Goal: Task Accomplishment & Management: Complete application form

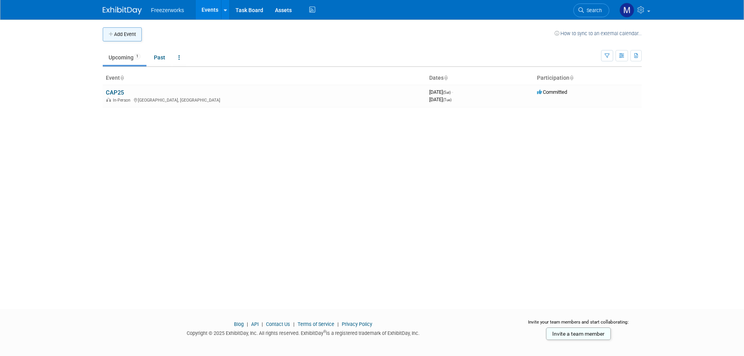
click at [130, 38] on button "Add Event" at bounding box center [122, 34] width 39 height 14
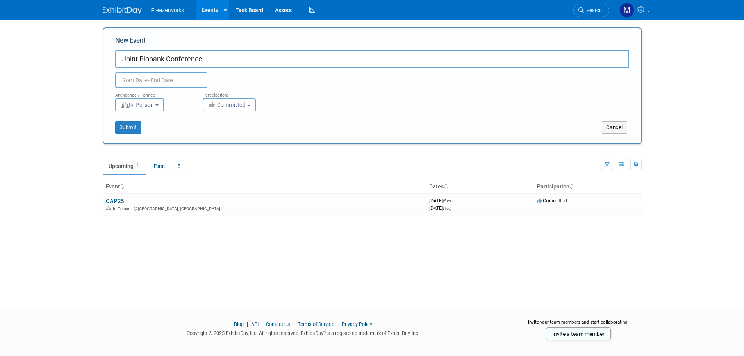
type input "Joint Biobank Conference"
click at [153, 80] on input "text" at bounding box center [161, 80] width 92 height 16
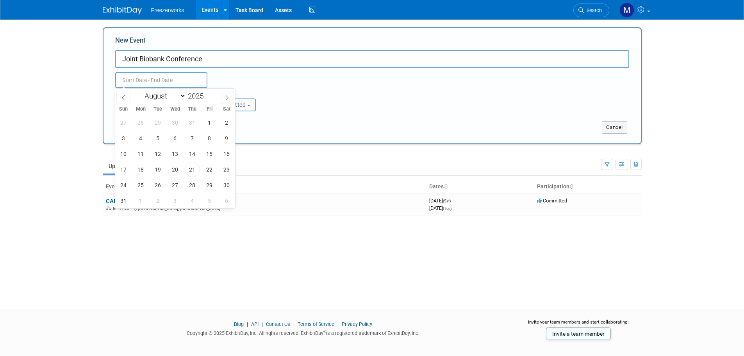
click at [226, 100] on span at bounding box center [227, 97] width 14 height 13
select select "8"
click at [140, 185] on span "29" at bounding box center [140, 184] width 15 height 15
click at [207, 184] on span "3" at bounding box center [209, 184] width 15 height 15
type input "Sep 29, 2025 to Oct 3, 2025"
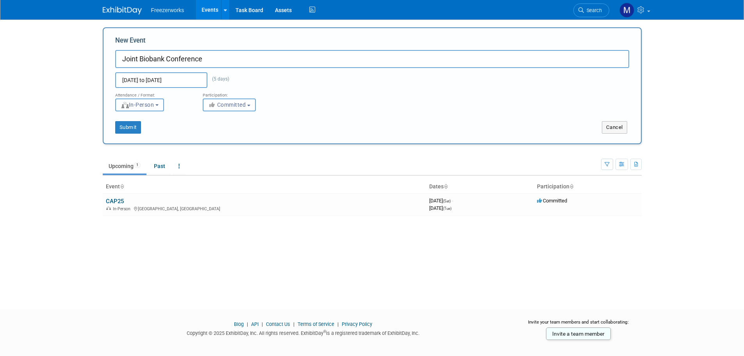
click at [156, 109] on button "In-Person" at bounding box center [139, 104] width 49 height 13
click at [237, 105] on span "Committed" at bounding box center [227, 105] width 38 height 6
click at [291, 102] on div "Attendance / Format: <img src="https://www.exhibitday.com/Images/Format-InPerso…" at bounding box center [372, 99] width 526 height 23
click at [126, 129] on button "Submit" at bounding box center [128, 127] width 26 height 12
type input "Joint Biobank Conference"
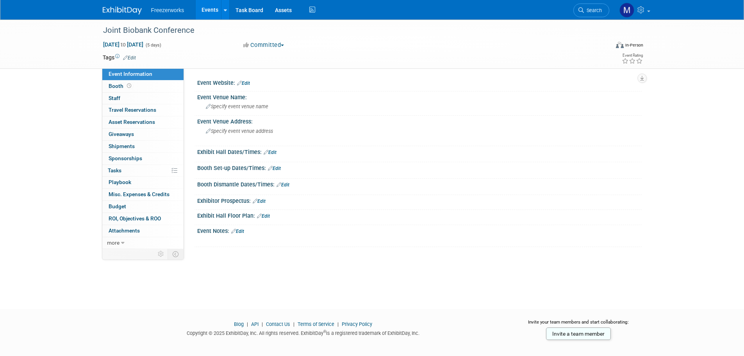
click at [247, 83] on link "Edit" at bounding box center [243, 82] width 13 height 5
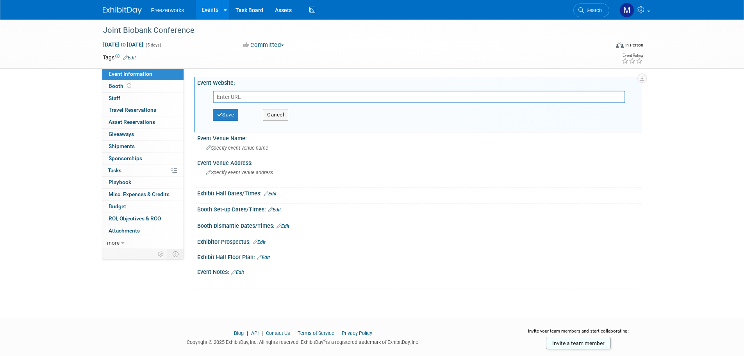
click at [286, 96] on input "text" at bounding box center [419, 97] width 412 height 12
type input "2025 Joint Biobank Conference"
click at [238, 148] on span "Specify event venue name" at bounding box center [237, 148] width 62 height 6
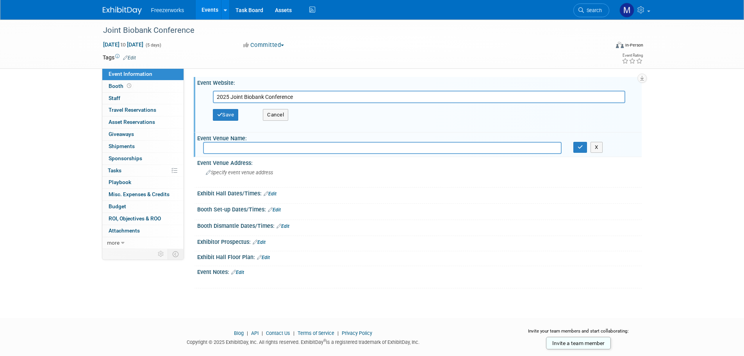
click at [259, 148] on input "text" at bounding box center [382, 148] width 359 height 12
click at [225, 142] on input "text" at bounding box center [382, 148] width 359 height 12
paste input "Kirstenbosch National Botanical Garden, Cape Town"
type input "Kirstenbosch National Botanical Garden, Cape Town"
click at [248, 173] on span "Specify event venue address" at bounding box center [239, 173] width 67 height 6
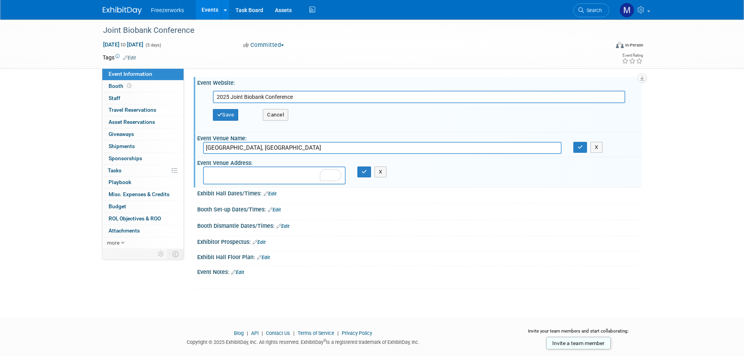
click at [248, 188] on div "Exhibit Hall Dates/Times: Edit" at bounding box center [419, 192] width 444 height 10
click at [249, 180] on textarea "To enrich screen reader interactions, please activate Accessibility in Grammarl…" at bounding box center [274, 175] width 143 height 18
paste textarea "Rhodes Dr, Newlands, Cape Town, 7735, South Africa"
type textarea "Rhodes Dr, Newlands, Cape Town, 7735, South Africa"
click at [274, 194] on link "Edit" at bounding box center [270, 193] width 13 height 5
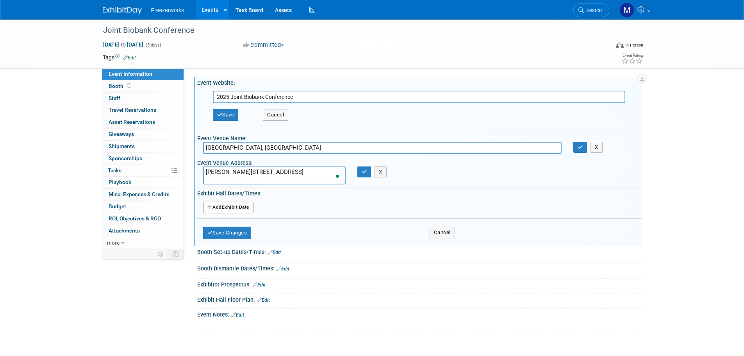
click at [228, 212] on button "Add Another Exhibit Date" at bounding box center [228, 208] width 50 height 12
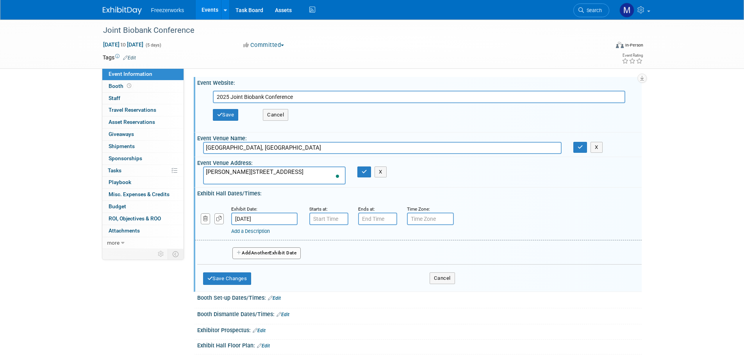
type input "7:00 AM"
click at [336, 218] on input "7:00 AM" at bounding box center [328, 218] width 39 height 12
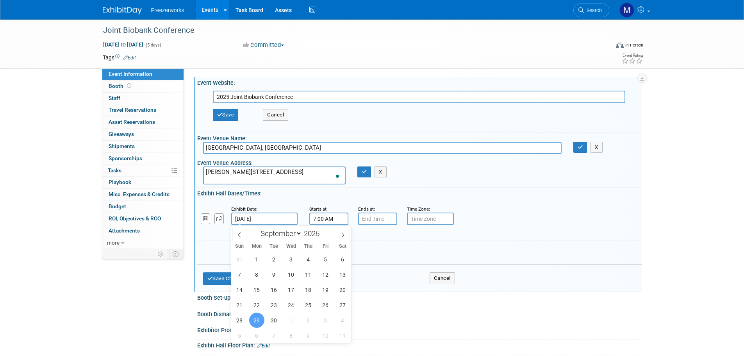
click at [262, 218] on input "Sep 29, 2025" at bounding box center [264, 218] width 66 height 12
click at [275, 319] on span "30" at bounding box center [273, 319] width 15 height 15
type input "Sep 30, 2025"
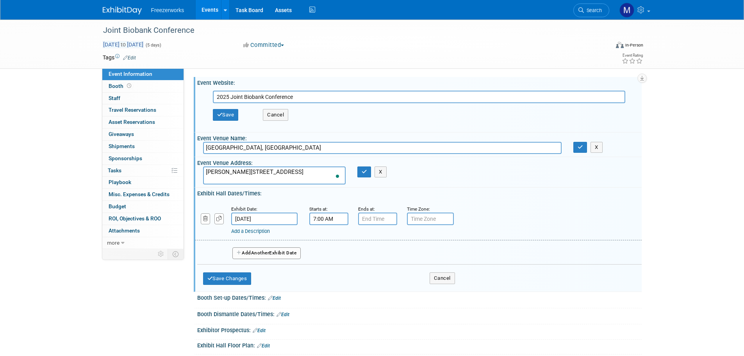
click at [144, 43] on span "Sep 29, 2025 to Oct 3, 2025" at bounding box center [123, 44] width 41 height 7
select select "8"
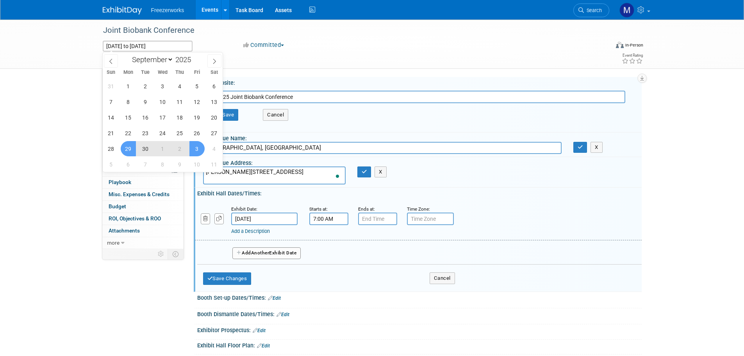
click at [143, 149] on span "30" at bounding box center [145, 148] width 15 height 15
type input "Sep 30, 2025"
click at [193, 149] on span "3" at bounding box center [196, 148] width 15 height 15
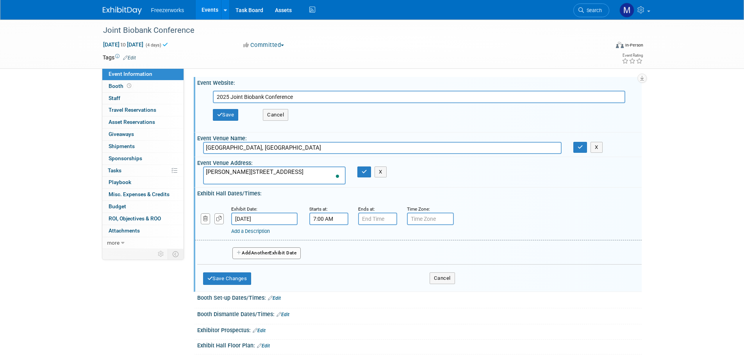
click at [228, 53] on div "Tags Edit" at bounding box center [327, 57] width 449 height 11
click at [314, 218] on input "7:00 AM" at bounding box center [328, 218] width 39 height 12
click at [328, 241] on span at bounding box center [328, 238] width 14 height 14
type input "8:00 AM"
click at [382, 220] on input "7:00 PM" at bounding box center [377, 218] width 39 height 12
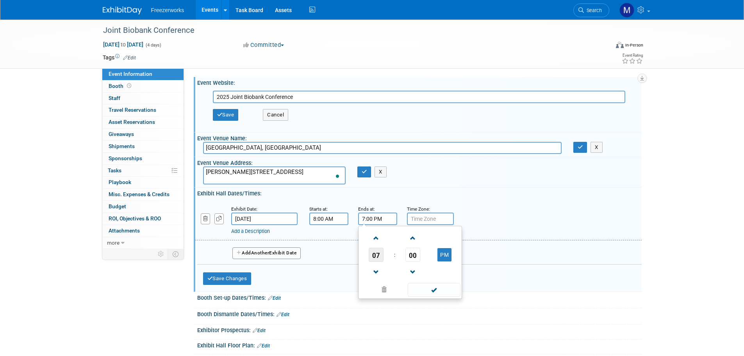
click at [373, 258] on span "07" at bounding box center [376, 255] width 15 height 14
click at [373, 222] on input "7:00 PM" at bounding box center [377, 218] width 39 height 12
click at [360, 220] on input "7:00 PM" at bounding box center [377, 218] width 39 height 12
type input "5:00 PM"
click at [427, 217] on input "text" at bounding box center [430, 218] width 47 height 12
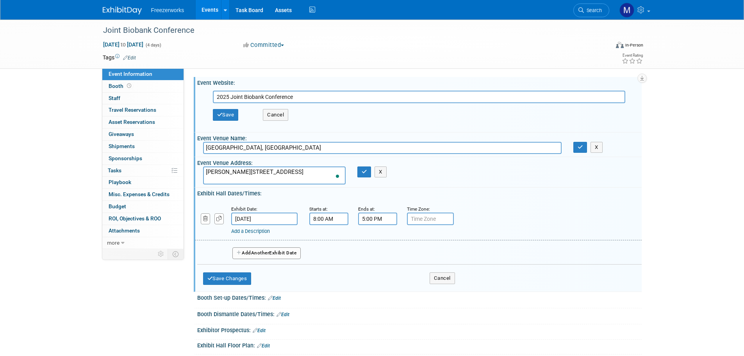
click at [429, 220] on input "text" at bounding box center [430, 218] width 47 height 12
type input "GMT+2"
click at [485, 236] on div "Exhibit Date: Sep 30, 2025 Starts at: 8:00 AM Ends at: 5:00 PM Time Zone: Apply…" at bounding box center [418, 220] width 447 height 40
click at [259, 253] on span "Another" at bounding box center [260, 252] width 18 height 5
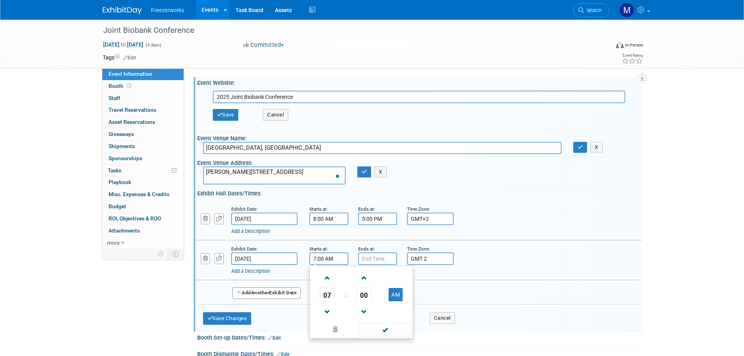
click at [334, 258] on input "7:00 AM" at bounding box center [328, 258] width 39 height 12
click at [328, 281] on span at bounding box center [328, 278] width 14 height 14
type input "8:00 AM"
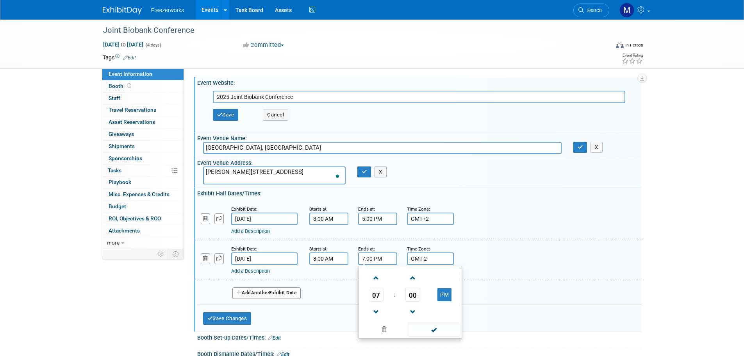
click at [366, 260] on input "7:00 PM" at bounding box center [377, 258] width 39 height 12
click at [365, 257] on input "7:00 PM" at bounding box center [377, 258] width 39 height 12
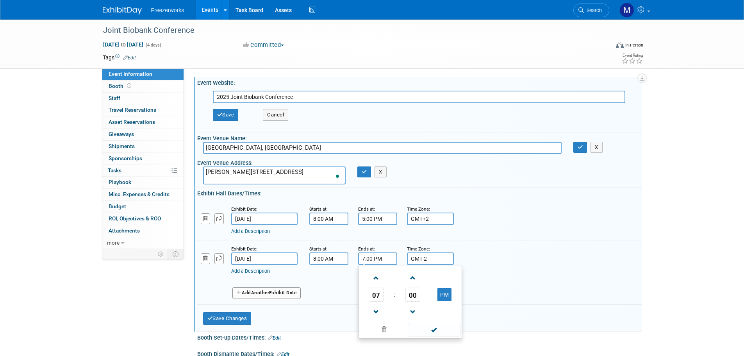
click at [363, 259] on input "7:00 PM" at bounding box center [377, 258] width 39 height 12
type input "5:00 PM"
click at [423, 262] on input "GMT 2" at bounding box center [430, 258] width 47 height 12
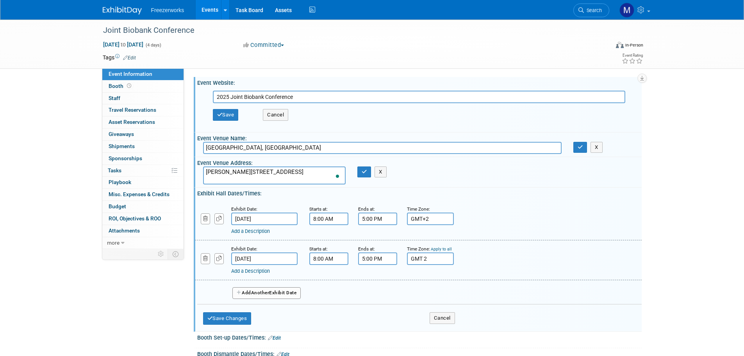
click at [447, 262] on input "GMT 2" at bounding box center [430, 258] width 47 height 12
click at [448, 251] on link "Apply to all" at bounding box center [441, 248] width 21 height 5
type input "GMT 2"
click at [260, 293] on span "Another" at bounding box center [260, 292] width 18 height 5
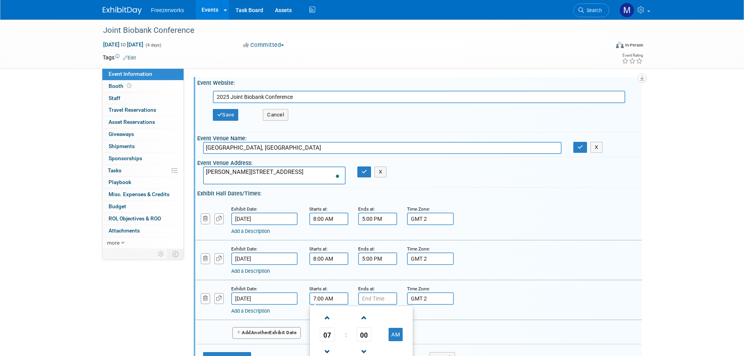
click at [336, 300] on input "7:00 AM" at bounding box center [328, 298] width 39 height 12
click at [330, 317] on span at bounding box center [328, 318] width 14 height 14
type input "8:00 AM"
click at [377, 301] on input "7:00 PM" at bounding box center [377, 298] width 39 height 12
click at [377, 349] on span at bounding box center [376, 352] width 14 height 14
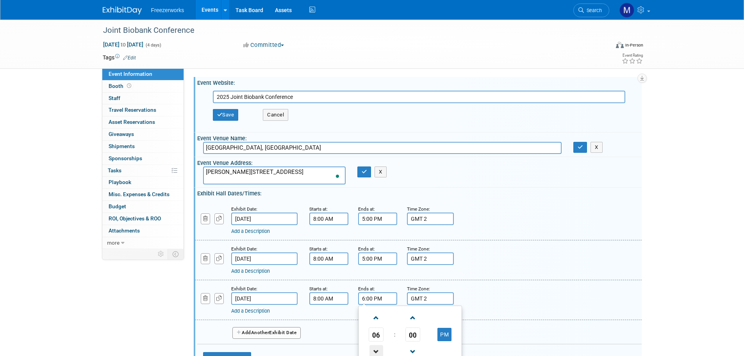
click at [377, 349] on span at bounding box center [376, 352] width 14 height 14
type input "5:00 PM"
click at [494, 293] on div "Add a Description Description:" at bounding box center [418, 299] width 459 height 30
click at [283, 336] on button "Add Another Exhibit Date" at bounding box center [266, 333] width 69 height 12
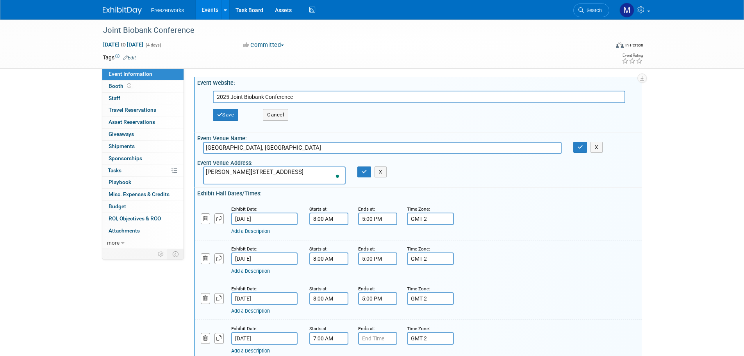
click at [326, 338] on input "7:00 AM" at bounding box center [328, 338] width 39 height 12
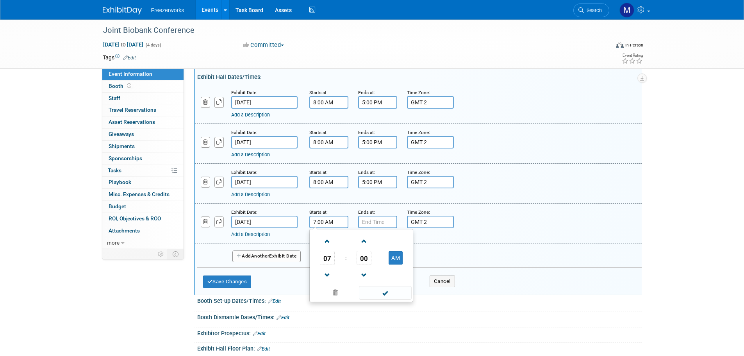
scroll to position [117, 0]
click at [328, 241] on span at bounding box center [328, 241] width 14 height 14
type input "8:00 AM"
click at [369, 221] on input "7:00 PM" at bounding box center [377, 221] width 39 height 12
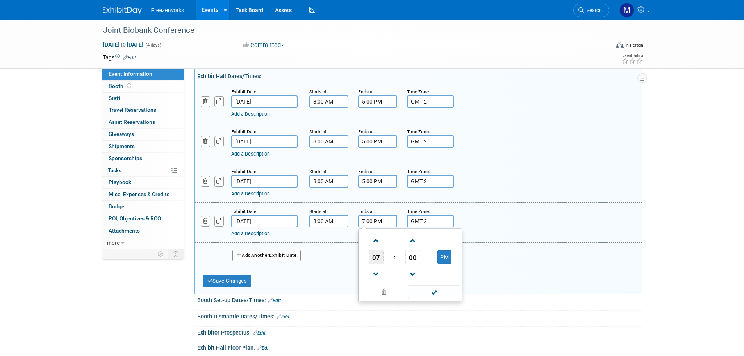
click at [375, 259] on span "07" at bounding box center [376, 257] width 15 height 14
click at [366, 225] on input "7:01 PM" at bounding box center [377, 221] width 39 height 12
click at [362, 224] on input "7:01 PM" at bounding box center [377, 221] width 39 height 12
type input "4:15 PM"
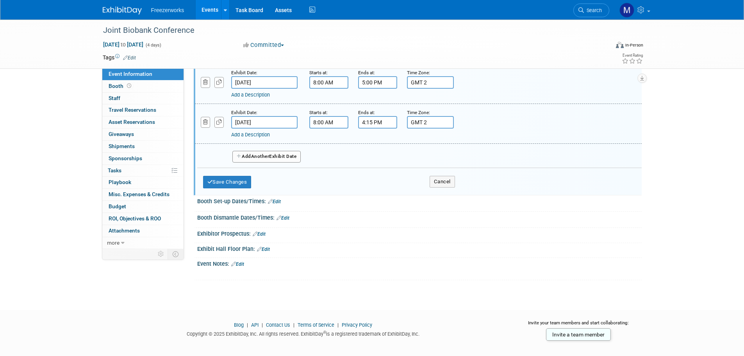
scroll to position [224, 0]
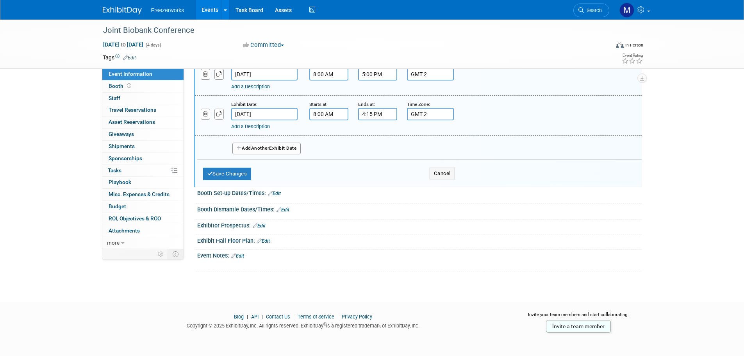
click at [282, 197] on div "Save Changes Cancel" at bounding box center [419, 198] width 444 height 5
click at [279, 195] on link "Edit" at bounding box center [274, 193] width 13 height 5
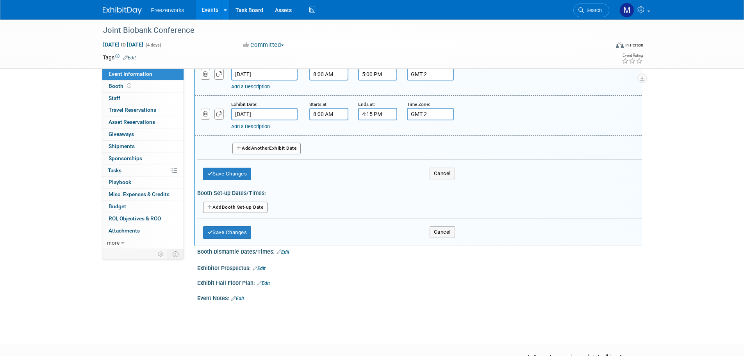
click at [289, 252] on link "Edit" at bounding box center [283, 251] width 13 height 5
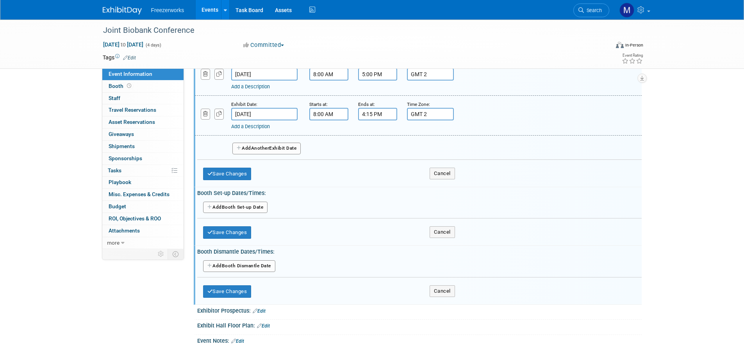
click at [238, 266] on button "Add Another Booth Dismantle Date" at bounding box center [239, 266] width 72 height 12
select select "9"
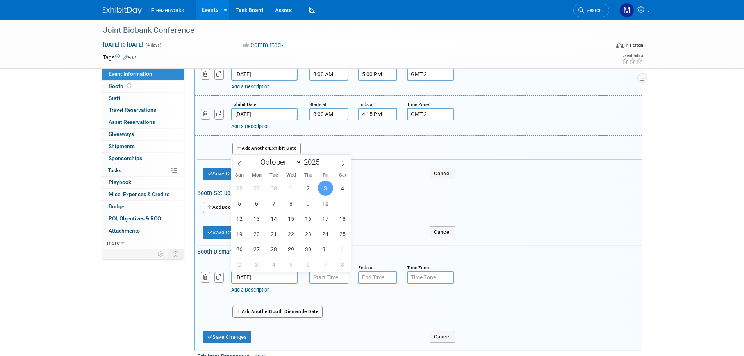
click at [254, 278] on input "Oct 3, 2025" at bounding box center [264, 277] width 66 height 12
click at [273, 252] on span "28" at bounding box center [273, 248] width 15 height 15
type input "Oct 28, 2025"
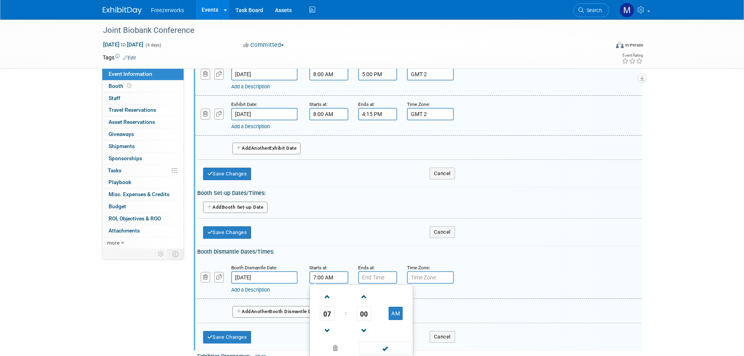
click at [325, 278] on input "7:00 AM" at bounding box center [328, 277] width 39 height 12
click at [330, 298] on span at bounding box center [328, 297] width 14 height 14
click at [328, 330] on span at bounding box center [328, 331] width 14 height 14
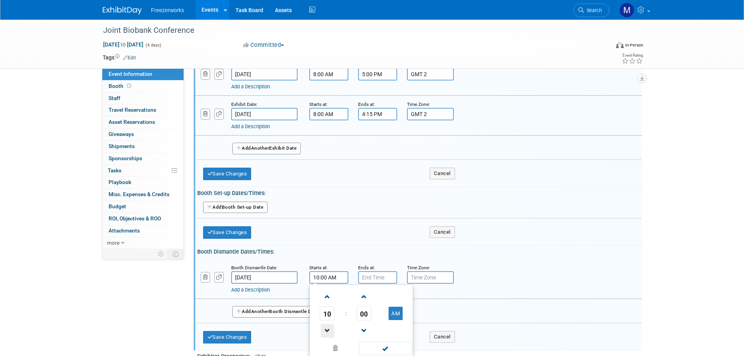
type input "9:00 AM"
click at [365, 278] on input "7:00 PM" at bounding box center [377, 277] width 39 height 12
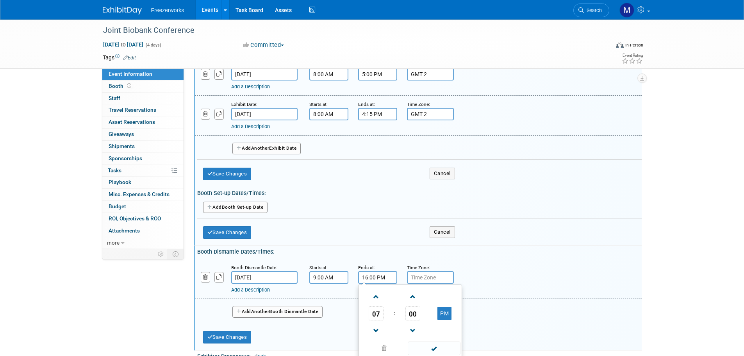
type input "4:00 PM"
click at [431, 277] on input "text" at bounding box center [430, 277] width 47 height 12
type input "GMT 2"
click at [274, 312] on button "Add Another Booth Dismantle Date" at bounding box center [277, 312] width 91 height 12
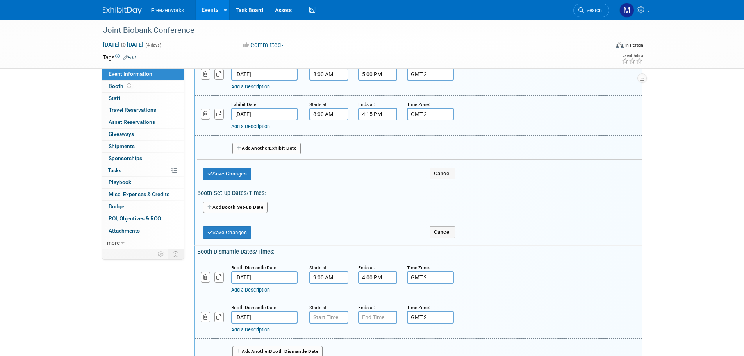
click at [261, 282] on input "Oct 28, 2025" at bounding box center [264, 277] width 66 height 12
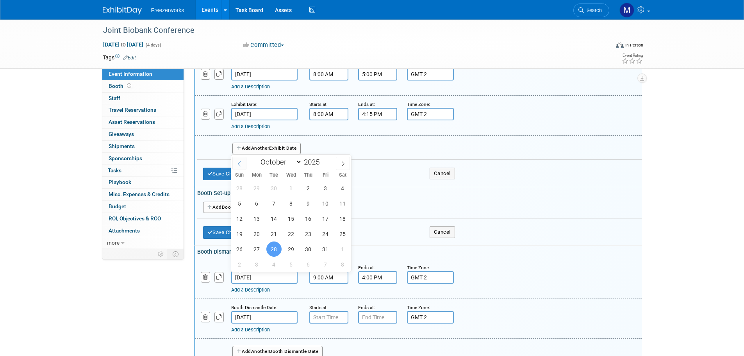
click at [245, 164] on span at bounding box center [239, 163] width 14 height 13
select select "8"
click at [258, 248] on span "29" at bounding box center [256, 248] width 15 height 15
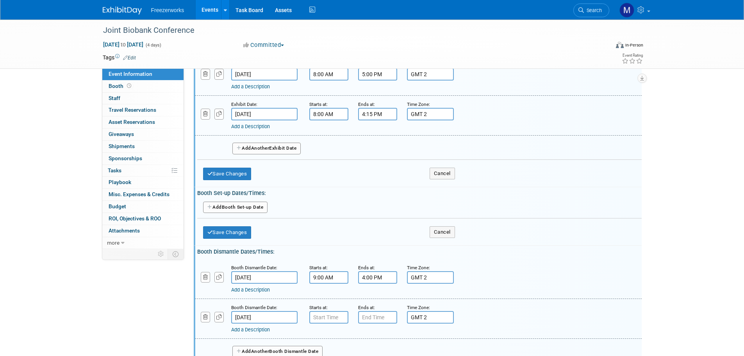
click at [250, 279] on input "Sep 29, 2025" at bounding box center [264, 277] width 66 height 12
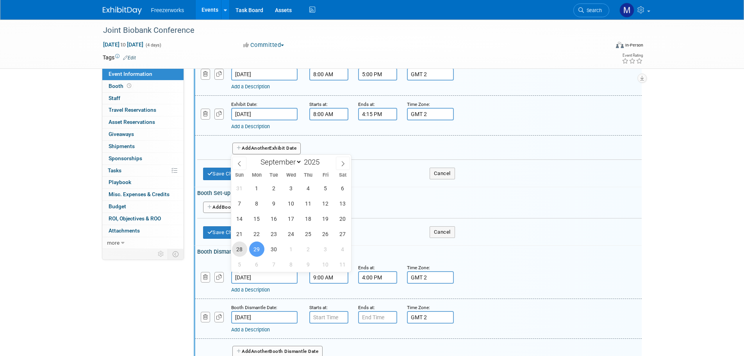
click at [244, 253] on span "28" at bounding box center [239, 248] width 15 height 15
type input "Sep 28, 2025"
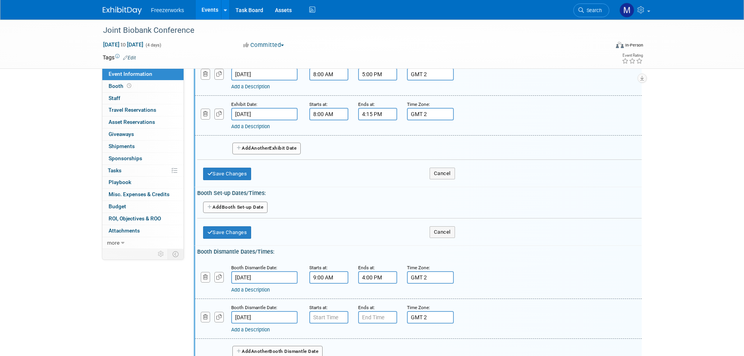
click at [270, 315] on input "Oct 29, 2025" at bounding box center [264, 317] width 66 height 12
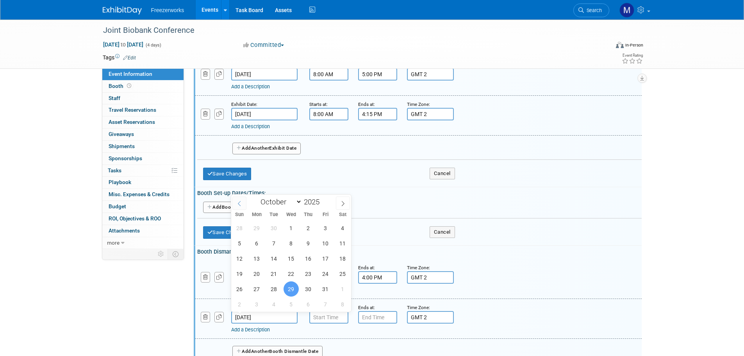
click at [243, 204] on span at bounding box center [239, 202] width 14 height 13
select select "8"
click at [261, 288] on span "29" at bounding box center [256, 288] width 15 height 15
type input "Sep 29, 2025"
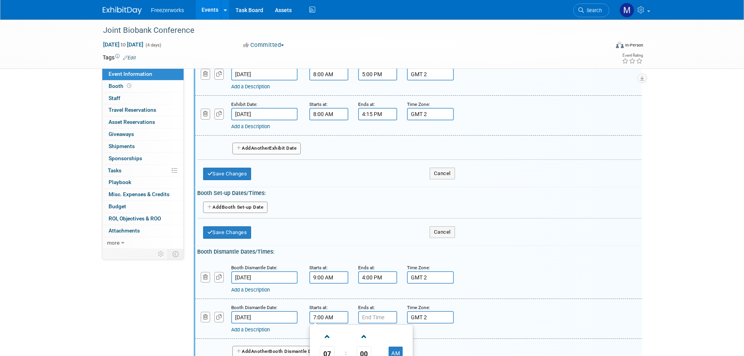
click at [323, 317] on input "7:00 AM" at bounding box center [328, 317] width 39 height 12
click at [326, 338] on span at bounding box center [328, 337] width 14 height 14
click at [332, 336] on span at bounding box center [328, 337] width 14 height 14
type input "9:00 AM"
click at [368, 312] on input "7:00 PM" at bounding box center [377, 317] width 39 height 12
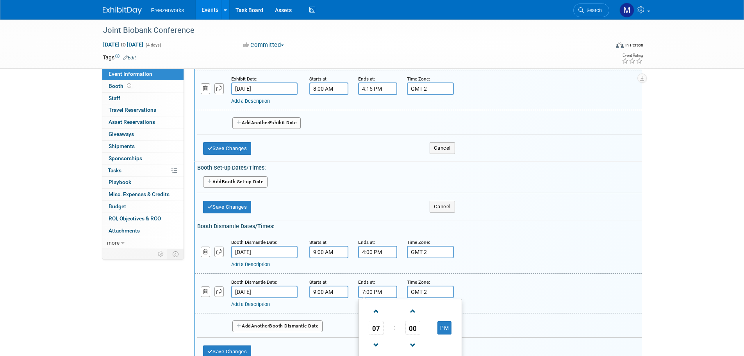
scroll to position [263, 0]
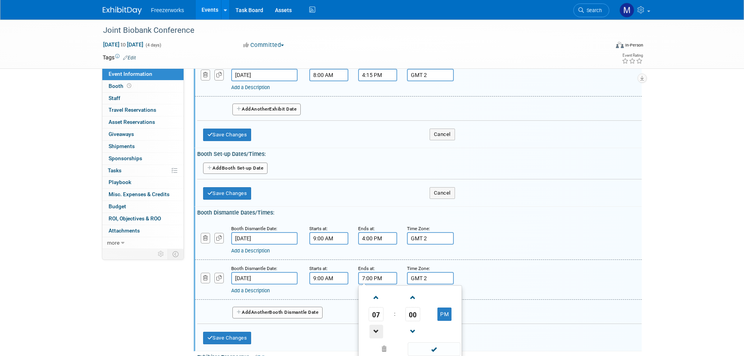
click at [379, 329] on span at bounding box center [376, 332] width 14 height 14
type input "4:00 PM"
click at [462, 273] on div "Add a Description Description:" at bounding box center [418, 279] width 459 height 30
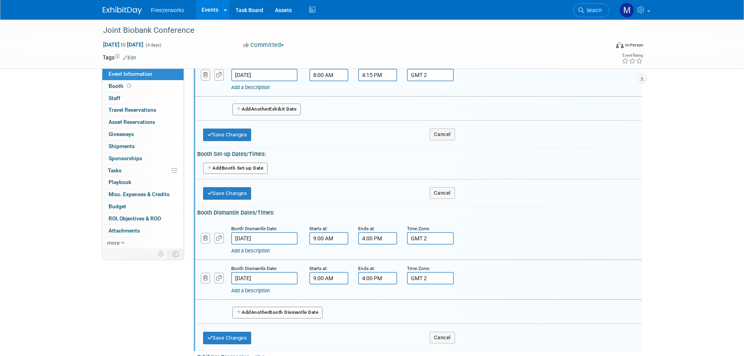
click at [289, 314] on button "Add Another Booth Dismantle Date" at bounding box center [277, 313] width 91 height 12
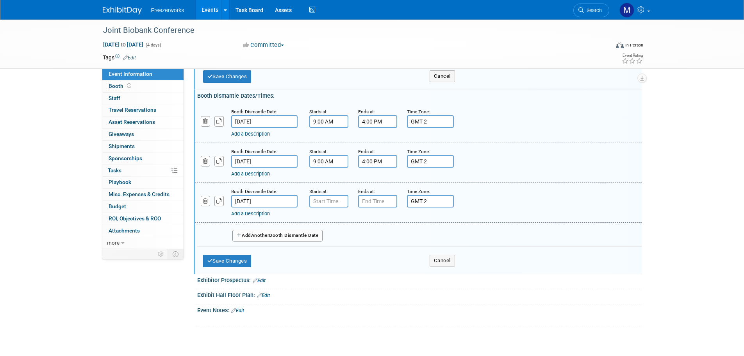
scroll to position [380, 0]
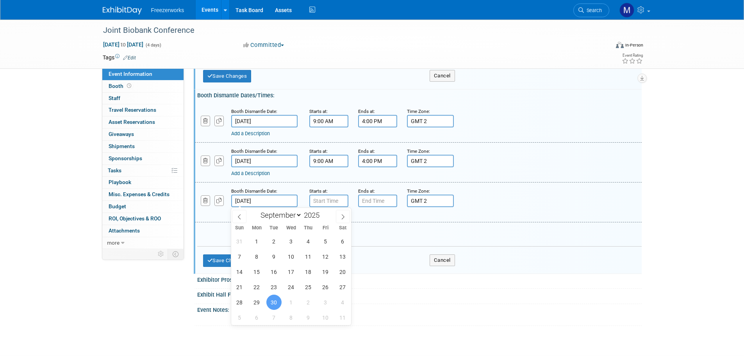
click at [338, 214] on span at bounding box center [343, 216] width 14 height 13
select select "9"
click at [325, 239] on span "3" at bounding box center [325, 241] width 15 height 15
type input "Oct 3, 2025"
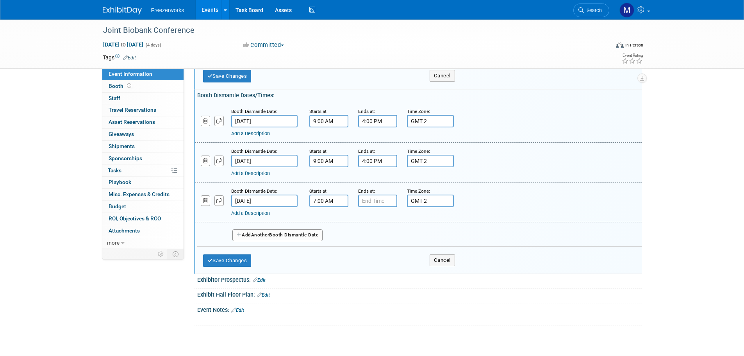
click at [326, 203] on input "7:00 AM" at bounding box center [328, 201] width 39 height 12
click at [318, 201] on input "7:00 AM" at bounding box center [328, 201] width 39 height 12
click at [314, 201] on input "7:00 AM" at bounding box center [328, 201] width 39 height 12
click at [323, 200] on input "16:00 AM" at bounding box center [328, 201] width 39 height 12
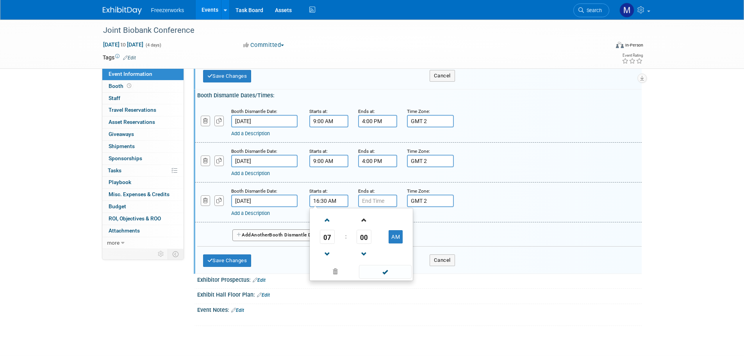
type input "4:30 PM"
click at [371, 202] on input "7:00 PM" at bounding box center [377, 201] width 39 height 12
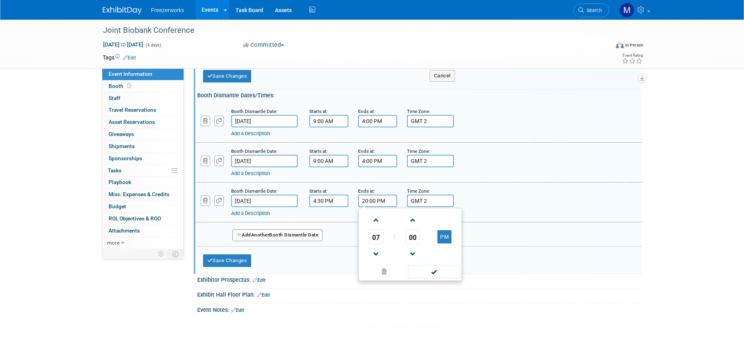
type input "8:00 PM"
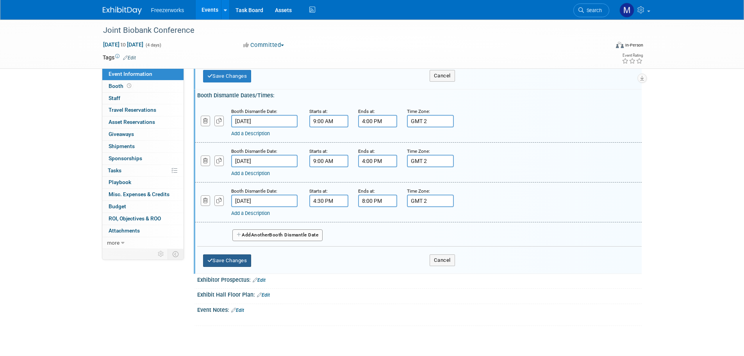
click at [245, 261] on button "Save Changes" at bounding box center [227, 260] width 48 height 12
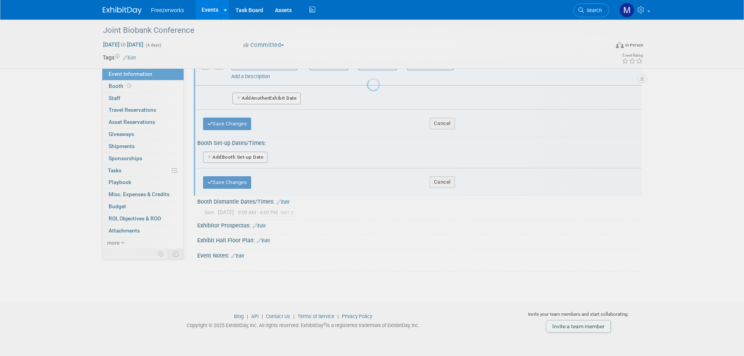
scroll to position [265, 0]
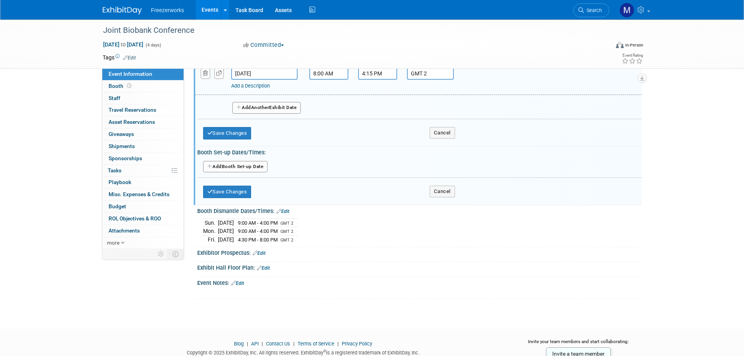
click at [263, 253] on link "Edit" at bounding box center [259, 252] width 13 height 5
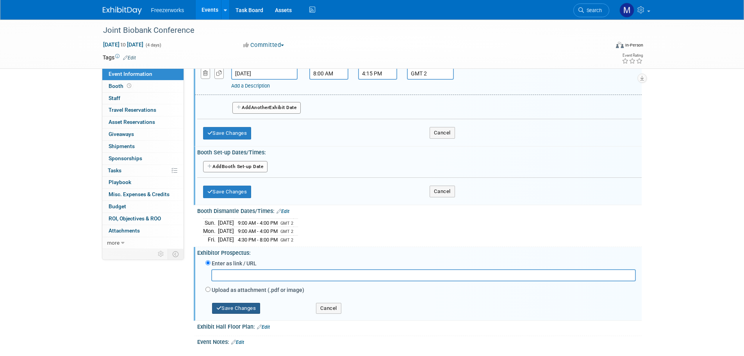
click at [238, 309] on button "Save Changes" at bounding box center [236, 308] width 48 height 11
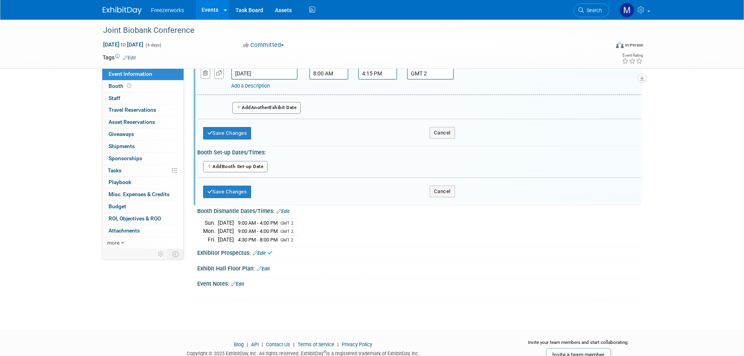
click at [260, 252] on link "Edit" at bounding box center [259, 252] width 13 height 5
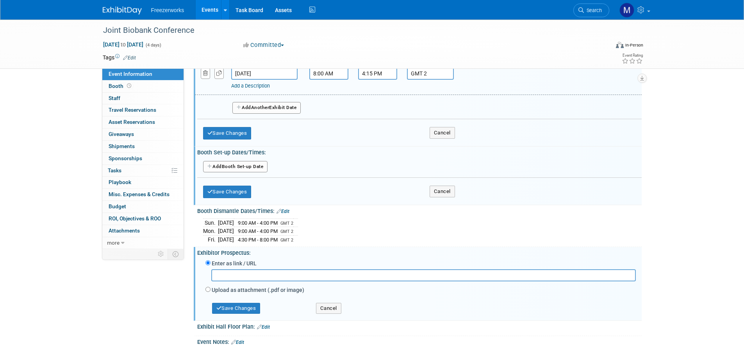
click at [217, 290] on label "Upload as attachment (.pdf or image)" at bounding box center [258, 290] width 93 height 8
click at [211, 290] on input "Upload as attachment (.pdf or image)" at bounding box center [207, 289] width 5 height 5
radio input "true"
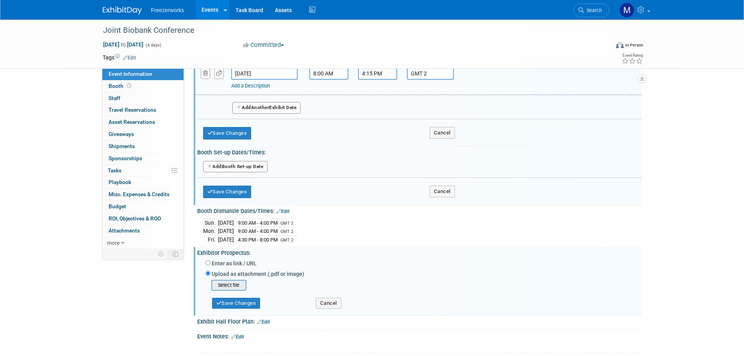
click at [230, 282] on input "file" at bounding box center [199, 284] width 93 height 9
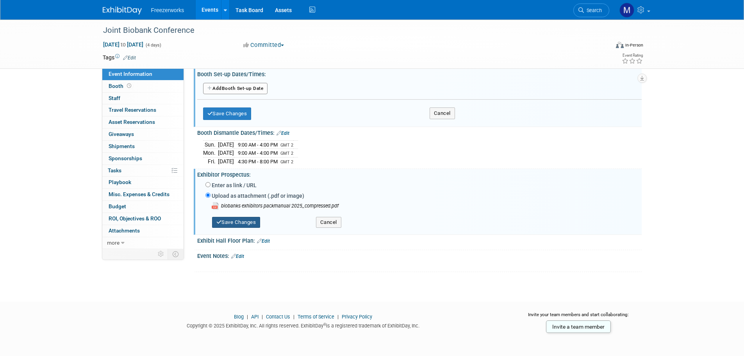
click at [249, 225] on button "Save Changes" at bounding box center [236, 222] width 48 height 11
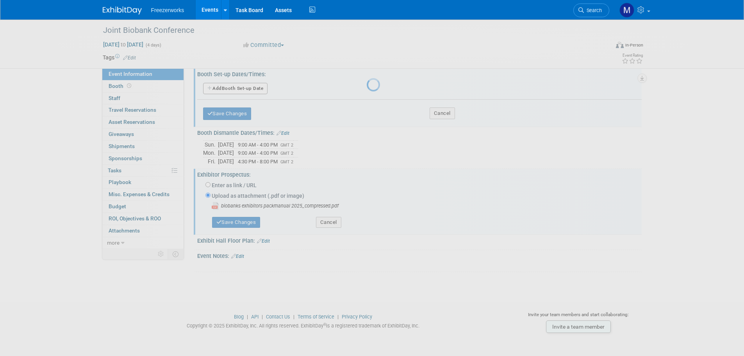
scroll to position [300, 0]
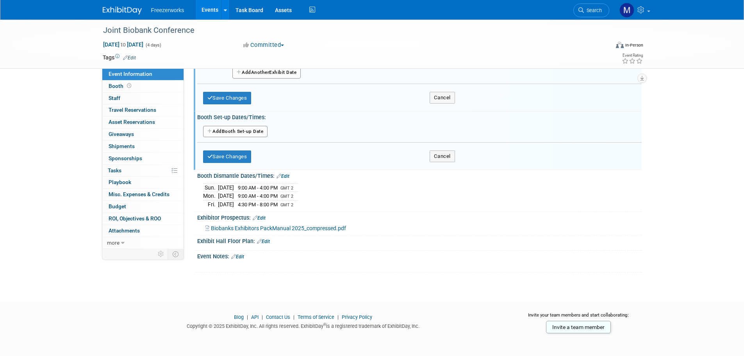
click at [269, 240] on link "Edit" at bounding box center [263, 241] width 13 height 5
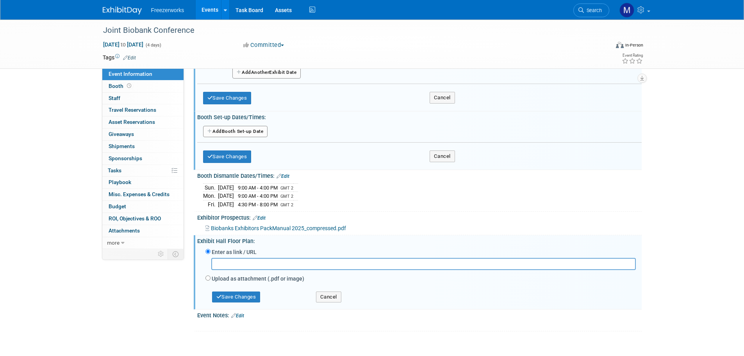
click at [240, 280] on label "Upload as attachment (.pdf or image)" at bounding box center [258, 279] width 93 height 8
click at [211, 280] on input "Upload as attachment (.pdf or image)" at bounding box center [207, 277] width 5 height 5
radio input "true"
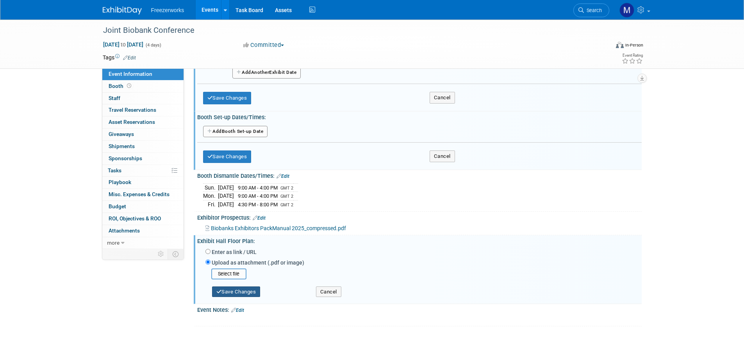
click at [246, 290] on button "Save Changes" at bounding box center [236, 291] width 48 height 11
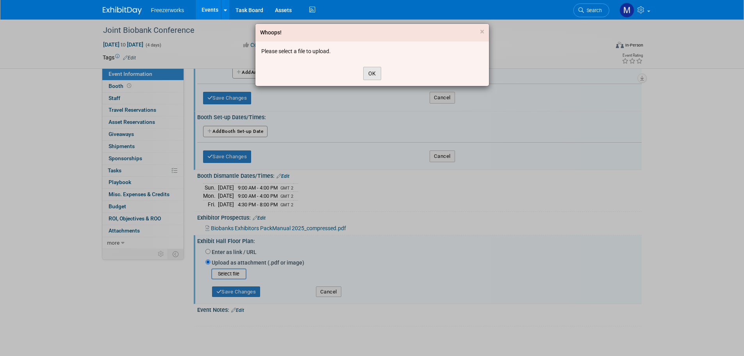
click at [370, 67] on button "OK" at bounding box center [372, 73] width 18 height 13
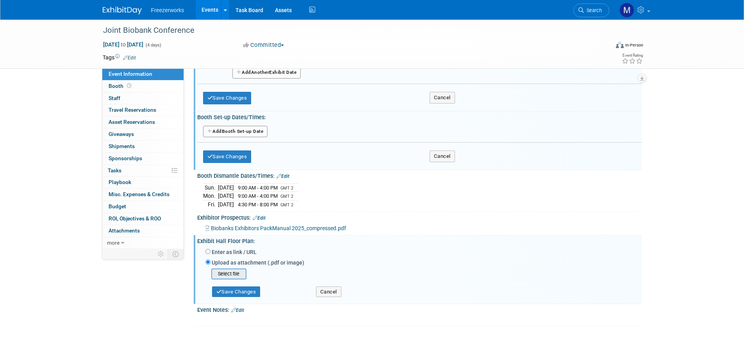
click at [229, 273] on input "file" at bounding box center [199, 273] width 93 height 9
click at [257, 296] on div "Save Changes Cancel" at bounding box center [420, 288] width 430 height 22
click at [257, 292] on button "Save Changes" at bounding box center [236, 289] width 48 height 11
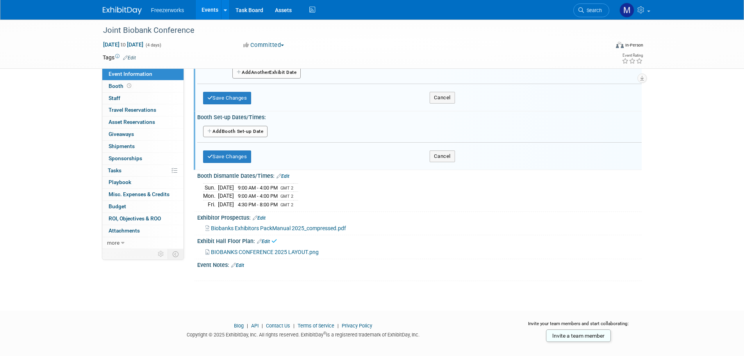
click at [243, 266] on link "Edit" at bounding box center [237, 264] width 13 height 5
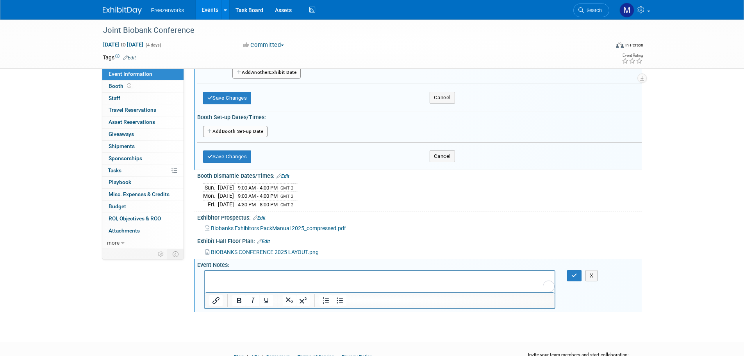
scroll to position [0, 0]
click at [245, 282] on html at bounding box center [379, 276] width 350 height 11
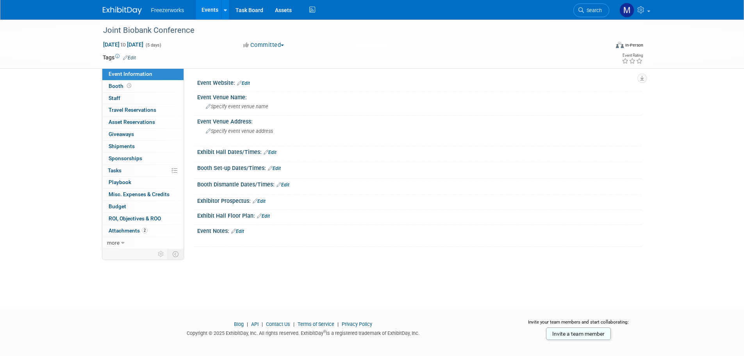
click at [250, 85] on link "Edit" at bounding box center [243, 82] width 13 height 5
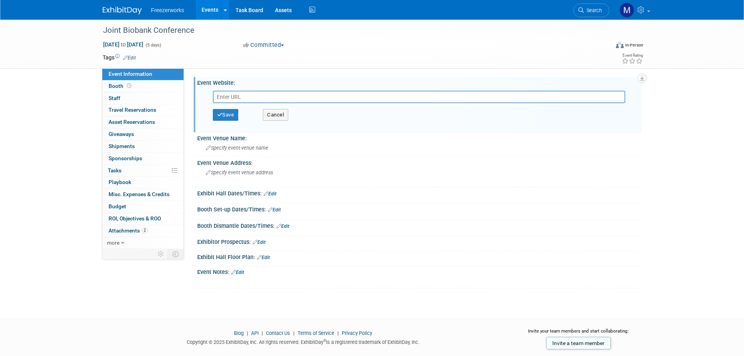
drag, startPoint x: 246, startPoint y: 98, endPoint x: 242, endPoint y: 96, distance: 4.7
click at [242, 96] on input "text" at bounding box center [419, 97] width 412 height 12
click at [236, 145] on span "Specify event venue name" at bounding box center [237, 148] width 62 height 6
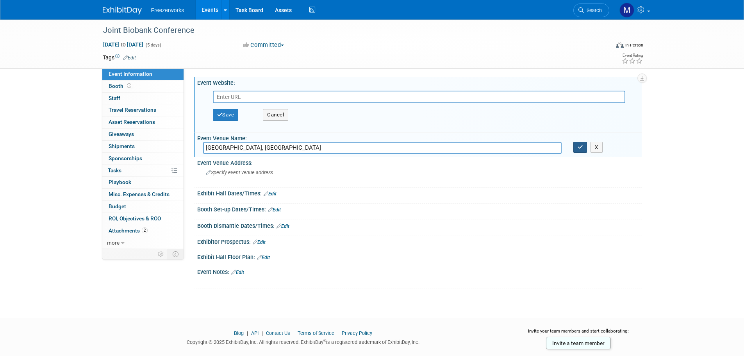
type input "Kirstenbosch National Botanical Garden, Cape Town"
click at [585, 149] on button "button" at bounding box center [580, 147] width 14 height 11
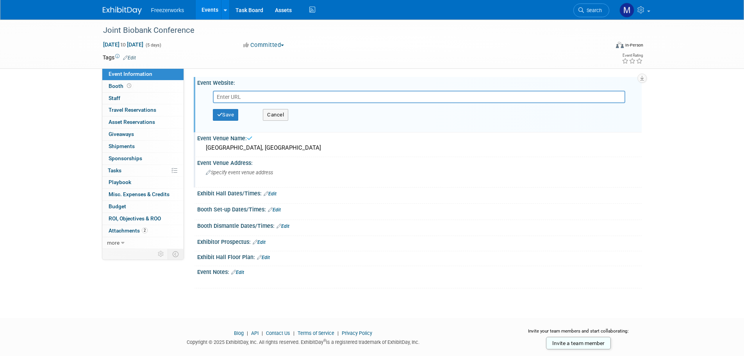
click at [237, 174] on span "Specify event venue address" at bounding box center [239, 173] width 67 height 6
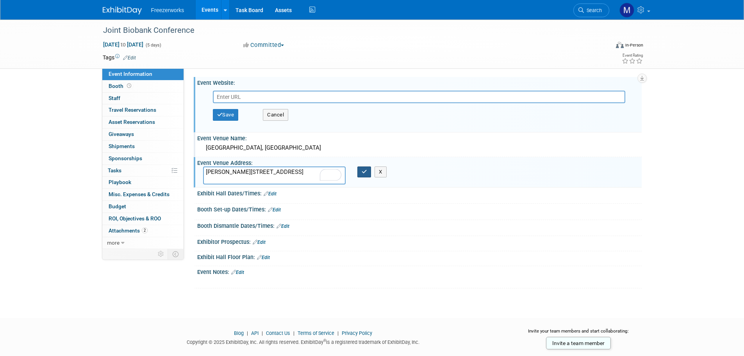
type textarea "Rhodes Dr, Newlands, Cape Town, 7735, South Africa"
click at [365, 171] on icon "button" at bounding box center [364, 171] width 5 height 5
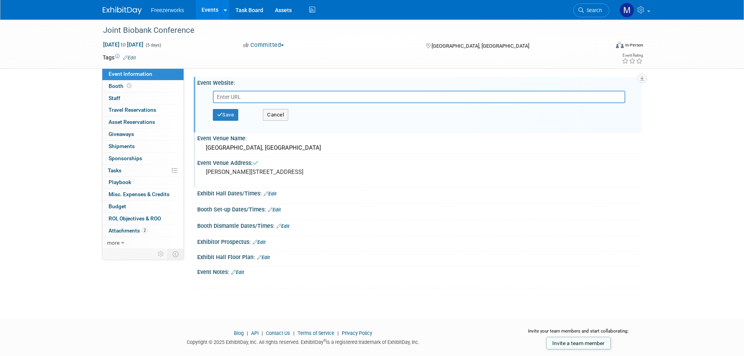
click at [274, 194] on link "Edit" at bounding box center [270, 193] width 13 height 5
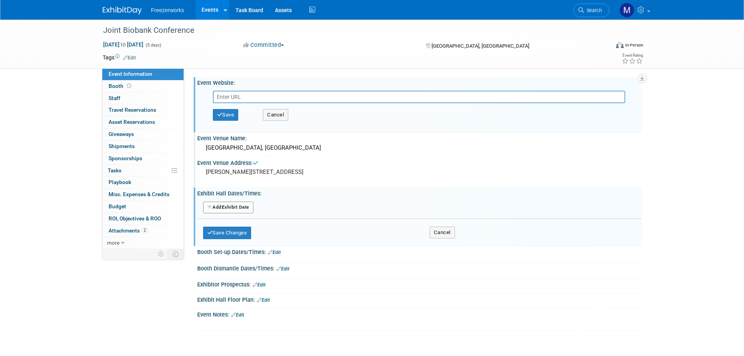
click at [241, 210] on button "Add Another Exhibit Date" at bounding box center [228, 208] width 50 height 12
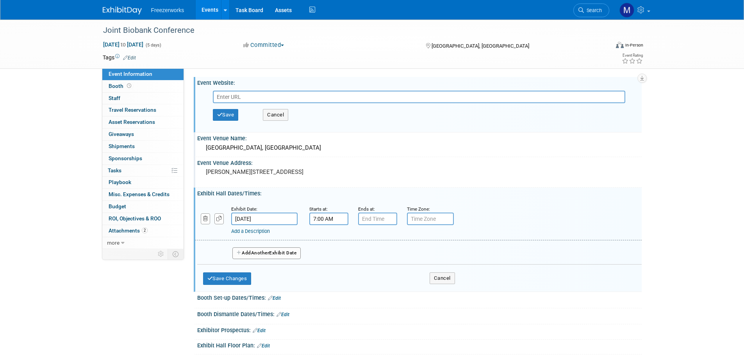
click at [323, 218] on input "7:00 AM" at bounding box center [328, 218] width 39 height 12
click at [329, 241] on span at bounding box center [328, 238] width 14 height 14
click at [327, 271] on span at bounding box center [328, 272] width 14 height 14
type input "8:00 AM"
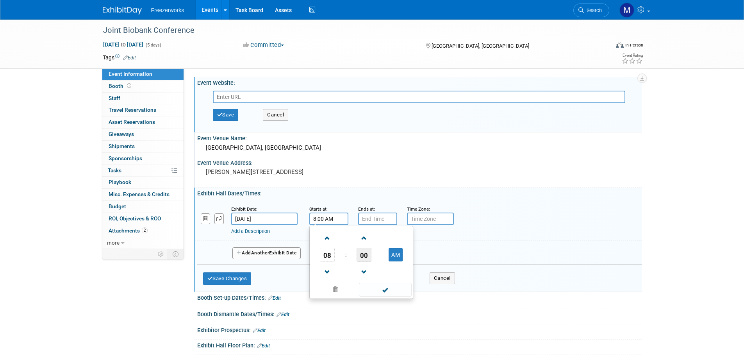
click at [362, 256] on span "00" at bounding box center [364, 255] width 15 height 14
click at [369, 219] on input "7:00 PM" at bounding box center [377, 218] width 39 height 12
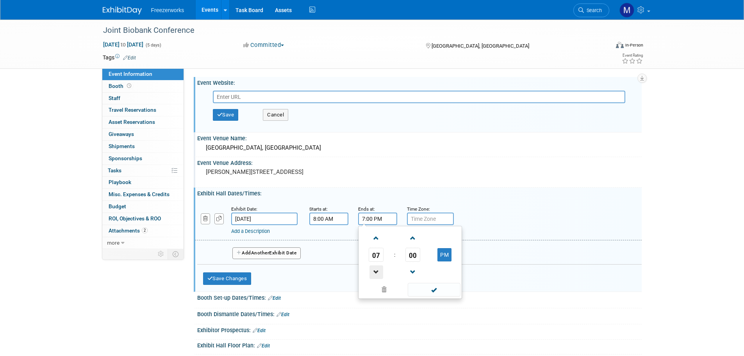
click at [373, 268] on span at bounding box center [376, 272] width 14 height 14
click at [444, 257] on button "PM" at bounding box center [444, 254] width 14 height 13
click at [442, 246] on td at bounding box center [444, 238] width 31 height 20
click at [444, 255] on button "AM" at bounding box center [444, 254] width 14 height 13
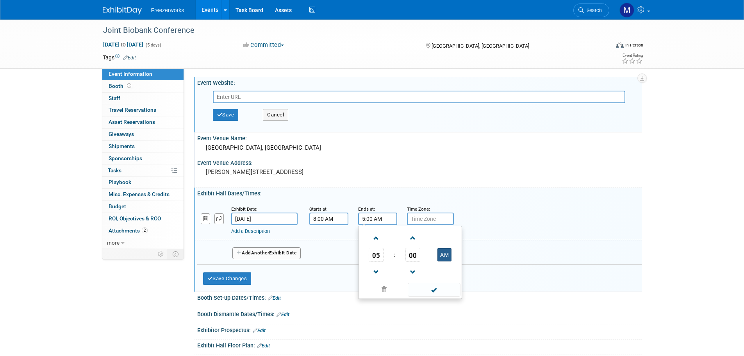
type input "5:00 PM"
click at [430, 221] on input "text" at bounding box center [430, 218] width 47 height 12
type input "GMT 2"
click at [273, 247] on button "Add Another Exhibit Date" at bounding box center [266, 253] width 69 height 12
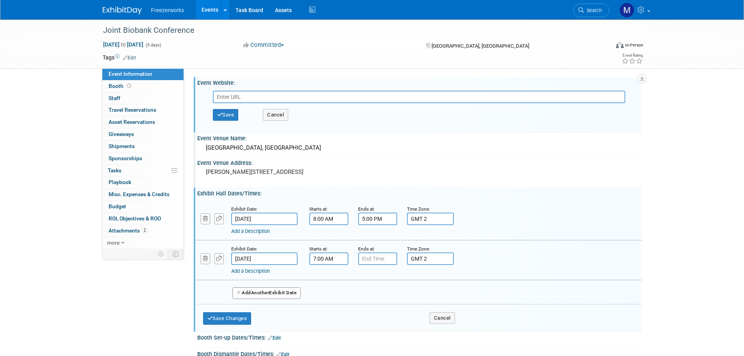
click at [324, 256] on input "7:00 AM" at bounding box center [328, 258] width 39 height 12
click at [330, 279] on span at bounding box center [328, 278] width 14 height 14
click at [330, 307] on span at bounding box center [328, 312] width 14 height 14
type input "8:00 AM"
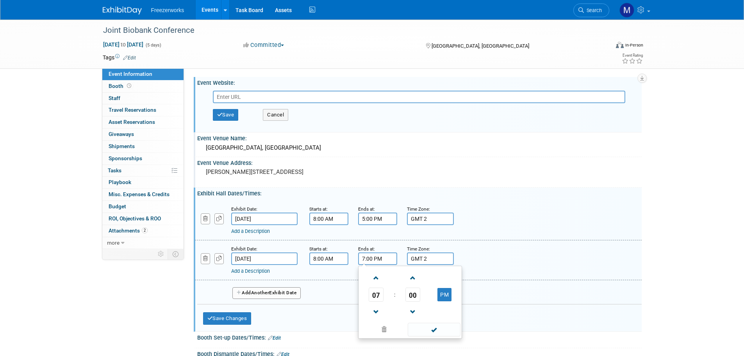
click at [373, 263] on input "7:00 PM" at bounding box center [377, 258] width 39 height 12
click at [365, 257] on input "7:00 PM" at bounding box center [377, 258] width 39 height 12
click at [362, 261] on input "7:00 PM" at bounding box center [377, 258] width 39 height 12
type input "5:00 PM"
click at [264, 290] on span "Another" at bounding box center [260, 292] width 18 height 5
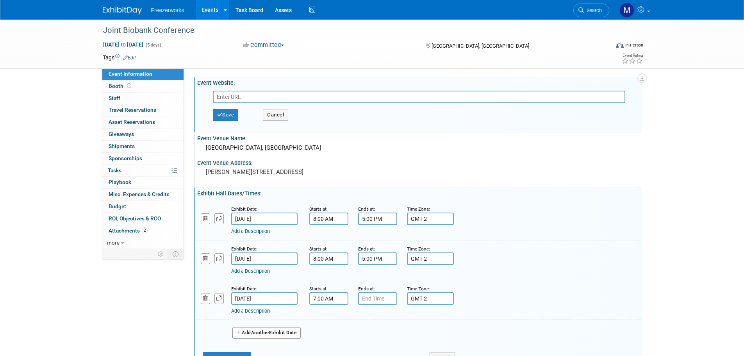
click at [337, 299] on input "7:00 AM" at bounding box center [328, 298] width 39 height 12
click at [319, 316] on td at bounding box center [327, 317] width 32 height 20
click at [325, 319] on span at bounding box center [328, 318] width 14 height 14
type input "8:00 AM"
click at [376, 301] on input "7:00 PM" at bounding box center [377, 298] width 39 height 12
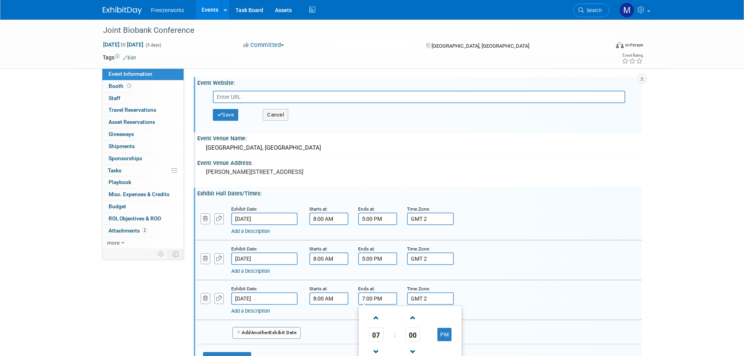
click at [362, 299] on input "7:00 PM" at bounding box center [377, 298] width 39 height 12
type input "5:00 PM"
click at [266, 332] on span "Another" at bounding box center [260, 332] width 18 height 5
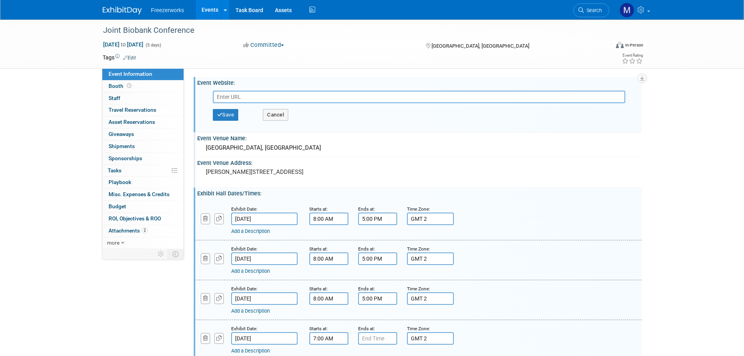
click at [334, 337] on input "7:00 AM" at bounding box center [328, 338] width 39 height 12
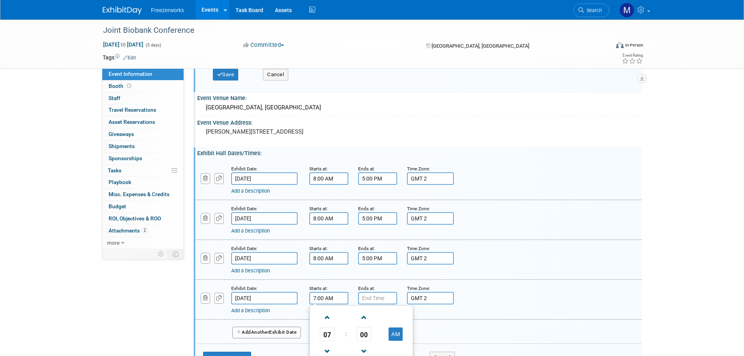
scroll to position [78, 0]
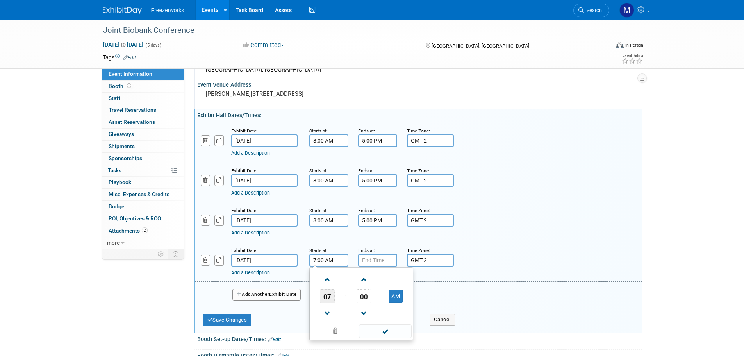
click at [328, 295] on span "07" at bounding box center [327, 296] width 15 height 14
click at [330, 324] on td "08" at bounding box center [323, 321] width 25 height 21
type input "8:00 AM"
type input "7:00 PM"
click at [367, 262] on input "7:00 PM" at bounding box center [377, 260] width 39 height 12
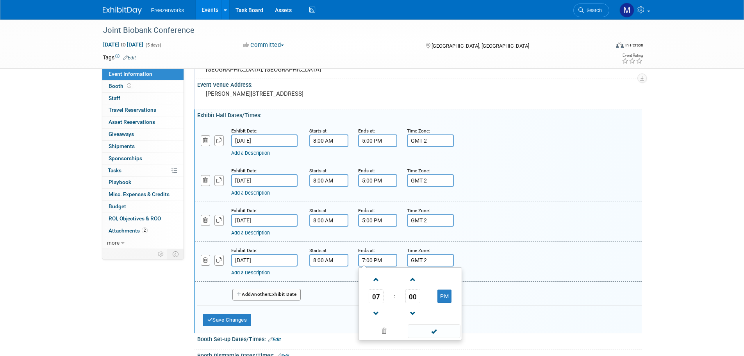
click at [363, 259] on input "7:00 PM" at bounding box center [377, 260] width 39 height 12
type input "8:00 PM"
click at [414, 262] on input "GMT 2" at bounding box center [430, 260] width 47 height 12
click at [283, 297] on button "Add Another Exhibit Date" at bounding box center [266, 295] width 69 height 12
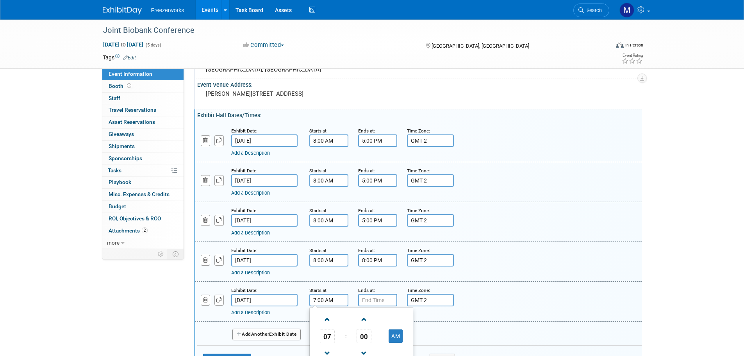
click at [327, 301] on input "7:00 AM" at bounding box center [328, 300] width 39 height 12
click at [329, 320] on span at bounding box center [328, 319] width 14 height 14
type input "8:00 AM"
type input "7:00 PM"
click at [365, 302] on input "7:00 PM" at bounding box center [377, 300] width 39 height 12
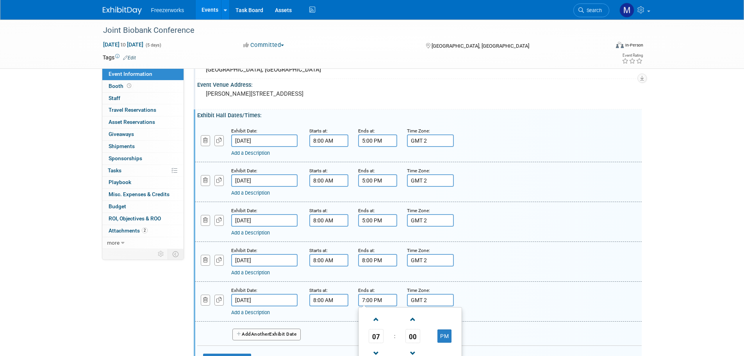
drag, startPoint x: 362, startPoint y: 300, endPoint x: 355, endPoint y: 299, distance: 8.0
click at [355, 299] on div "Ends at: 7:00 PM 07 : 00 PM 12 01 02 03 04 05 06 07 08 09 10 11 00 05 10 15 20 …" at bounding box center [376, 296] width 49 height 20
click at [371, 301] on input "4:00 PM" at bounding box center [377, 300] width 39 height 12
click at [371, 300] on input "4:00 PM" at bounding box center [377, 300] width 39 height 12
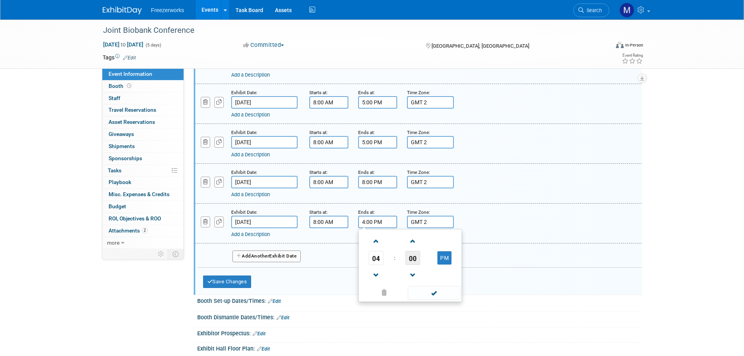
click at [410, 255] on span "00" at bounding box center [412, 258] width 15 height 14
click at [453, 245] on td "15" at bounding box center [447, 241] width 25 height 21
type input "4:15 PM"
click at [446, 294] on span at bounding box center [434, 293] width 53 height 14
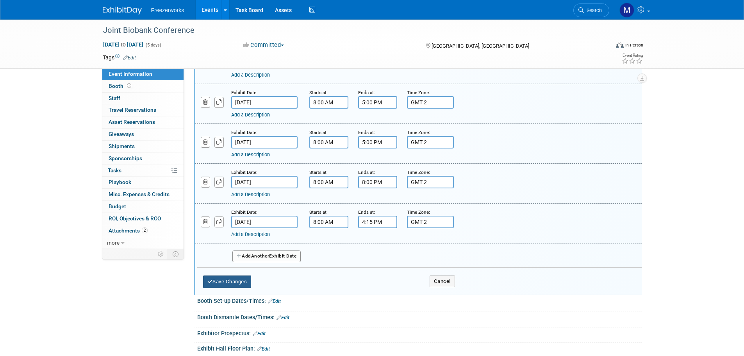
click at [230, 280] on button "Save Changes" at bounding box center [227, 281] width 48 height 12
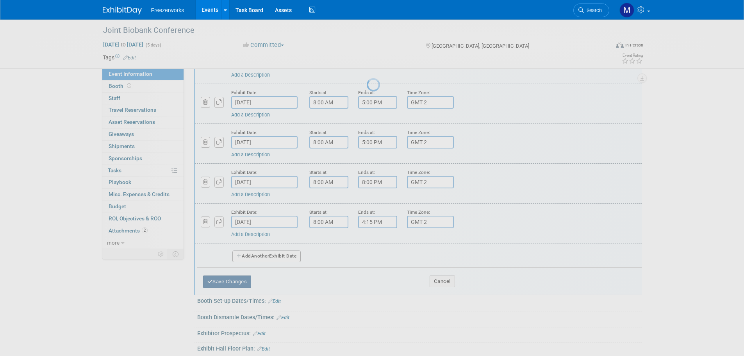
scroll to position [15, 0]
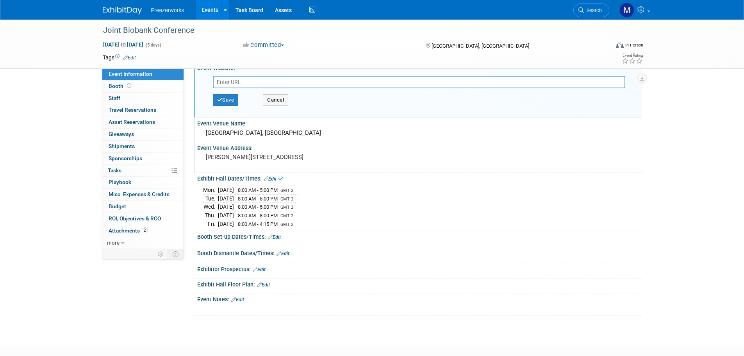
click at [279, 236] on link "Edit" at bounding box center [274, 236] width 13 height 5
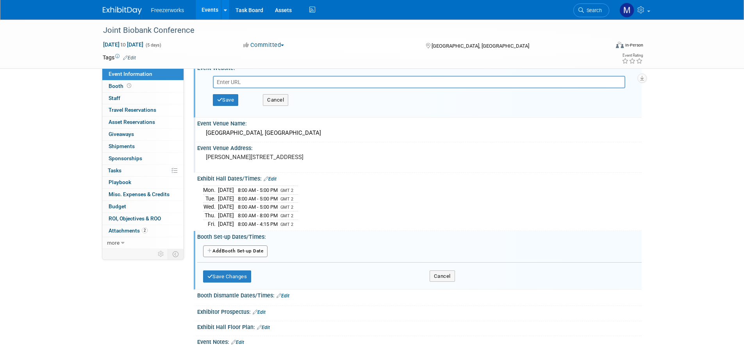
click at [238, 247] on button "Add Another Booth Set-up Date" at bounding box center [235, 251] width 65 height 12
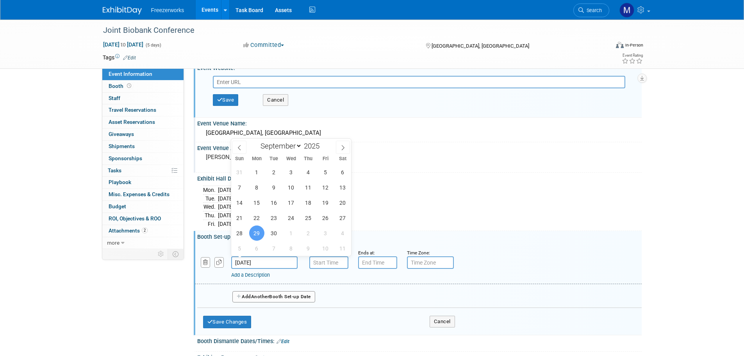
click at [264, 261] on input "Sep 29, 2025" at bounding box center [264, 262] width 66 height 12
click at [240, 235] on span "28" at bounding box center [239, 232] width 15 height 15
type input "Sep 28, 2025"
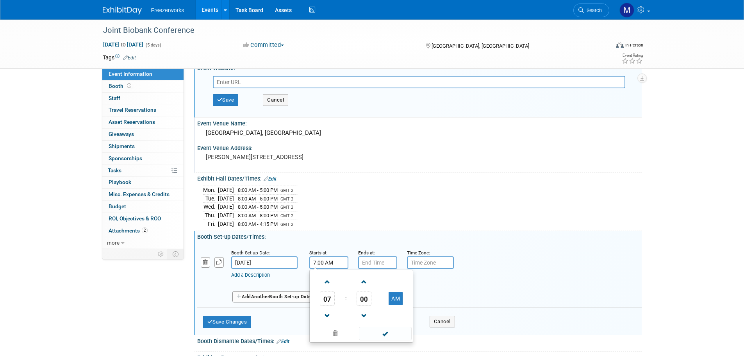
click at [331, 264] on input "7:00 AM" at bounding box center [328, 262] width 39 height 12
click at [332, 283] on span at bounding box center [328, 282] width 14 height 14
type input "9:00 AM"
type input "7:00 PM"
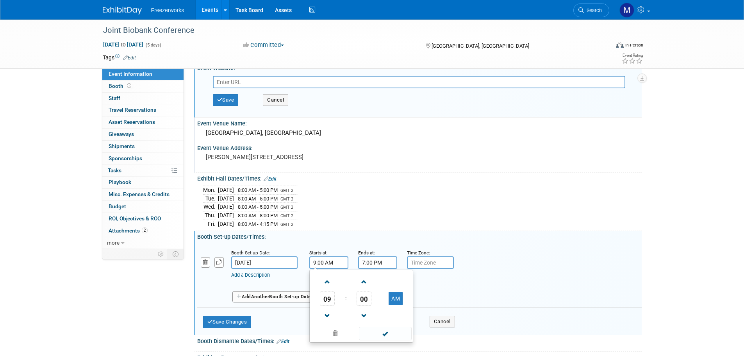
click at [373, 263] on input "7:00 PM" at bounding box center [377, 262] width 39 height 12
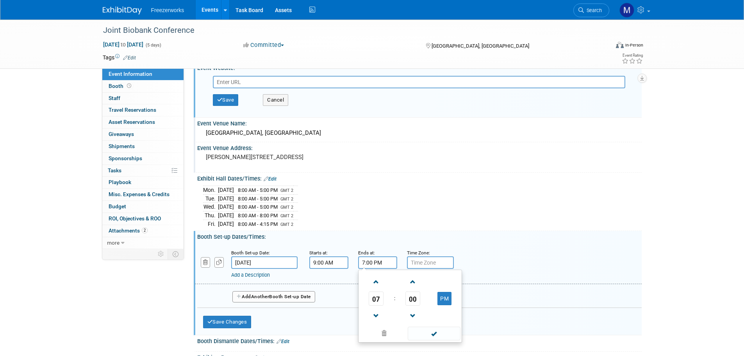
click at [362, 263] on input "7:00 PM" at bounding box center [377, 262] width 39 height 12
type input "4:00 PM"
click at [242, 298] on button "Add Another Booth Set-up Date" at bounding box center [273, 297] width 83 height 12
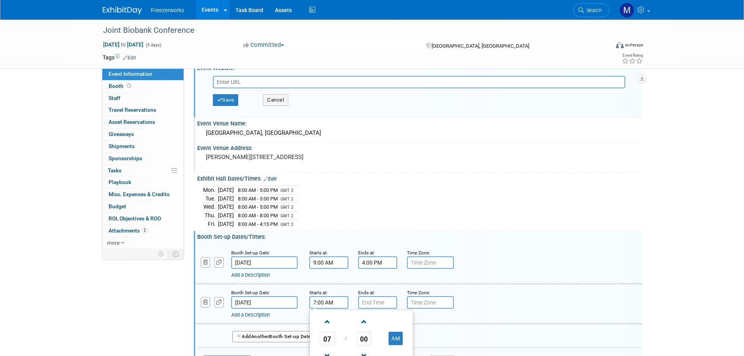
click at [327, 304] on input "7:00 AM" at bounding box center [328, 302] width 39 height 12
click at [324, 319] on span at bounding box center [328, 322] width 14 height 14
type input "9:00 AM"
click at [373, 301] on input "7:00 PM" at bounding box center [377, 302] width 39 height 12
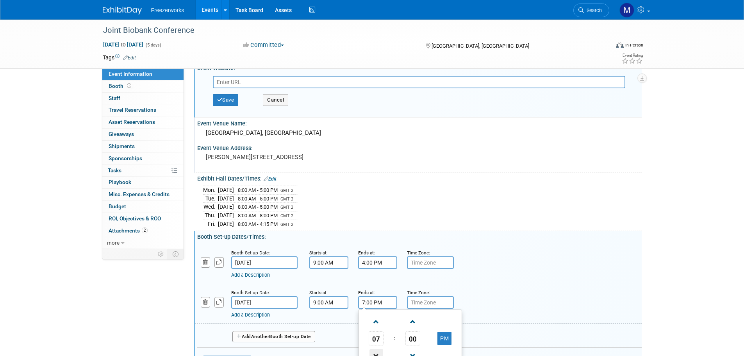
click at [379, 349] on span at bounding box center [376, 356] width 14 height 14
type input "4:00 PM"
click at [506, 307] on div "Add a Description Description:" at bounding box center [418, 303] width 459 height 30
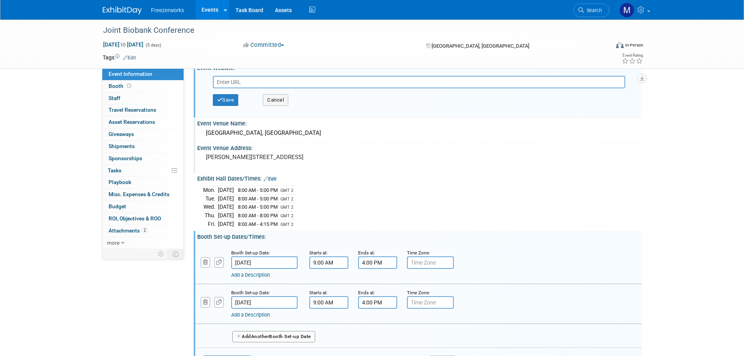
click at [438, 264] on input "text" at bounding box center [430, 262] width 47 height 12
type input "GMT 2"
click at [437, 298] on input "text" at bounding box center [430, 302] width 47 height 12
click at [441, 261] on input "GMT 2" at bounding box center [430, 262] width 47 height 12
click at [441, 248] on div "Time Zone: Apply to all" at bounding box center [425, 252] width 37 height 8
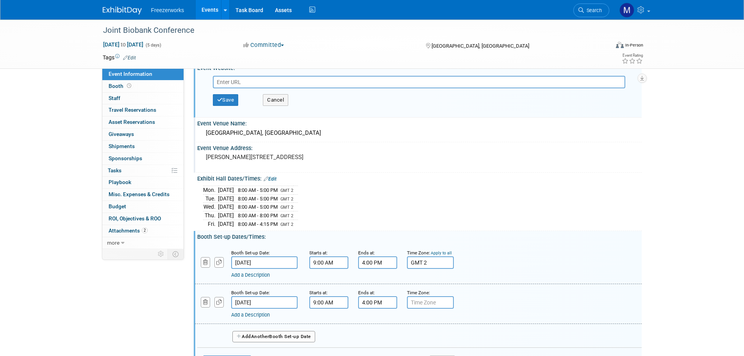
click at [443, 252] on link "Apply to all" at bounding box center [441, 252] width 21 height 5
type input "GMT 2"
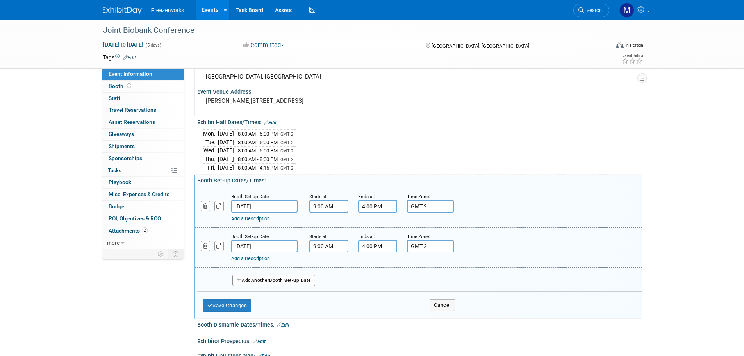
scroll to position [78, 0]
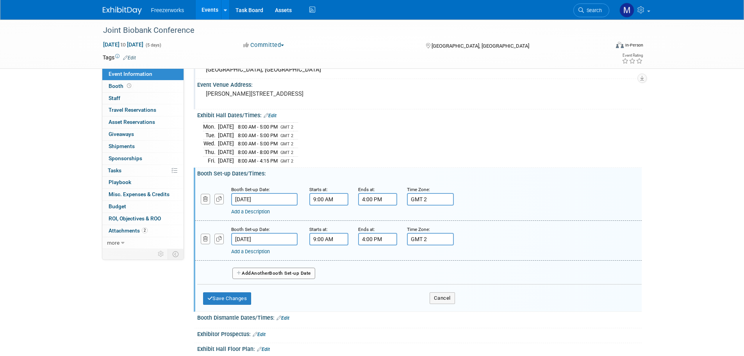
click at [277, 271] on button "Add Another Booth Set-up Date" at bounding box center [273, 274] width 83 height 12
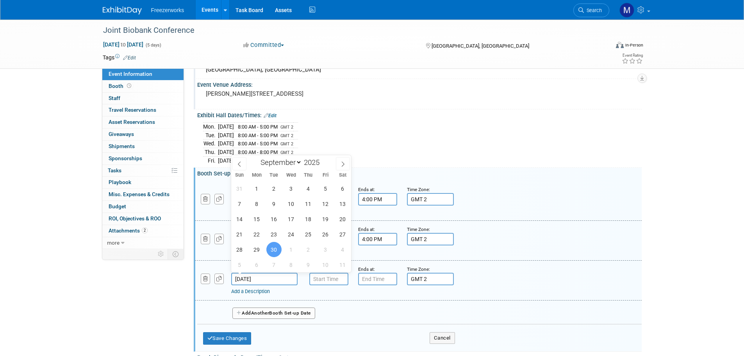
click at [285, 275] on input "Sep 30, 2025" at bounding box center [264, 279] width 66 height 12
click at [344, 162] on icon at bounding box center [342, 163] width 5 height 5
select select "9"
click at [320, 192] on span "3" at bounding box center [325, 188] width 15 height 15
type input "Oct 3, 2025"
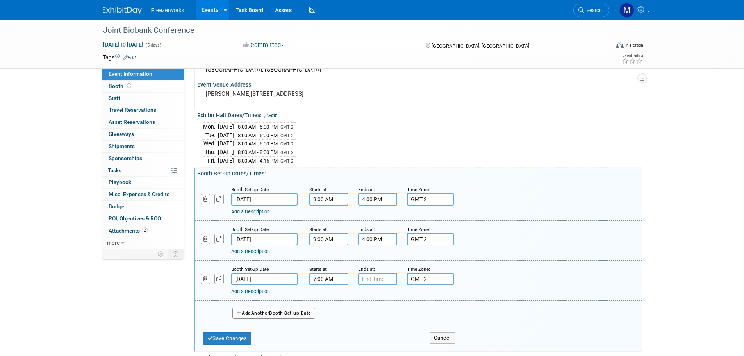
click at [324, 281] on input "7:00 AM" at bounding box center [328, 279] width 39 height 12
click at [311, 281] on input "7:00 AM" at bounding box center [328, 279] width 39 height 12
type input "16:00 AM"
click at [321, 276] on input "16:00 AM" at bounding box center [328, 279] width 39 height 12
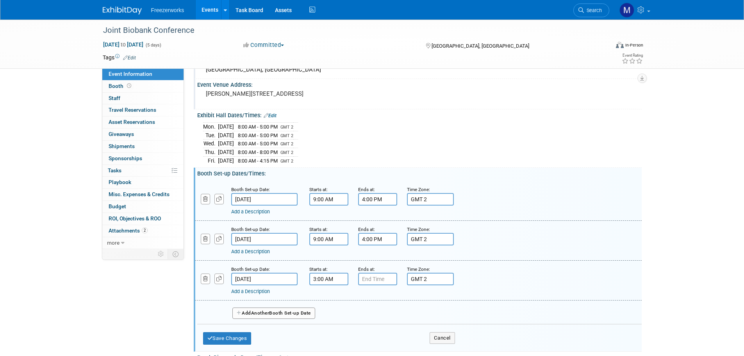
click at [326, 278] on input "3:00 AM" at bounding box center [328, 279] width 39 height 12
click at [309, 279] on div "Starts at: 3:00 AM 03 : 00 AM 12 01 02 03 04 05 06 07 08 09 10 11 00 05 10 15 2…" at bounding box center [327, 275] width 49 height 20
click at [319, 279] on input "3:00 AM" at bounding box center [328, 279] width 39 height 12
click at [315, 279] on input "3:00 AM" at bounding box center [328, 279] width 39 height 12
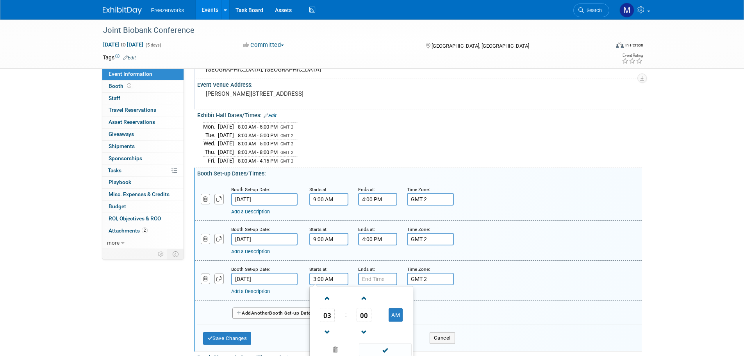
click at [315, 279] on input "3:00 AM" at bounding box center [328, 279] width 39 height 12
click at [313, 277] on input "3:00 AM" at bounding box center [328, 279] width 39 height 12
type input "4:00 PM"
type input "7:00 PM"
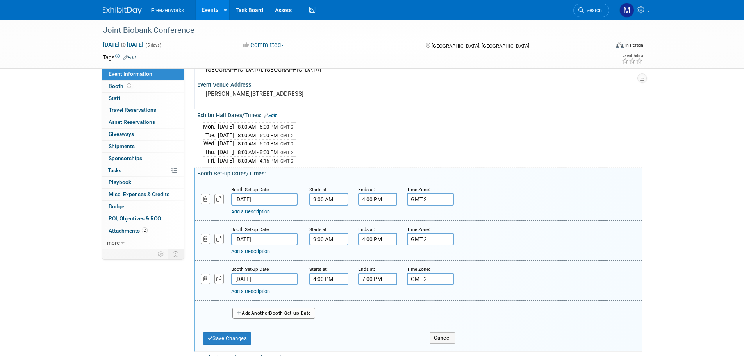
click at [382, 279] on input "7:00 PM" at bounding box center [377, 279] width 39 height 12
drag, startPoint x: 363, startPoint y: 279, endPoint x: 351, endPoint y: 278, distance: 12.5
click at [351, 278] on div "Booth Set-up Date: Oct 3, 2025 Starts at: 4:00 PM Ends at: 7:00 PM 07 : 00 PM 1…" at bounding box center [418, 281] width 447 height 40
type input "8:00 PM"
click at [320, 278] on input "4:00 PM" at bounding box center [328, 279] width 39 height 12
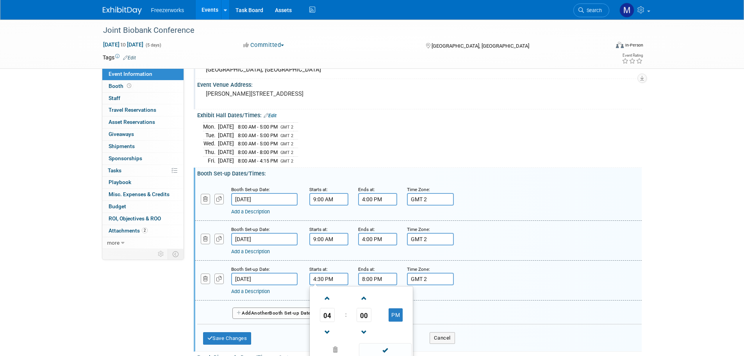
type input "4:30 PM"
click at [573, 257] on div "Booth Set-up Date: Sep 29, 2025 Starts at: 9:00 AM Ends at: 4:00 PM Time Zone: …" at bounding box center [418, 241] width 447 height 40
click at [245, 336] on button "Save Changes" at bounding box center [227, 338] width 48 height 12
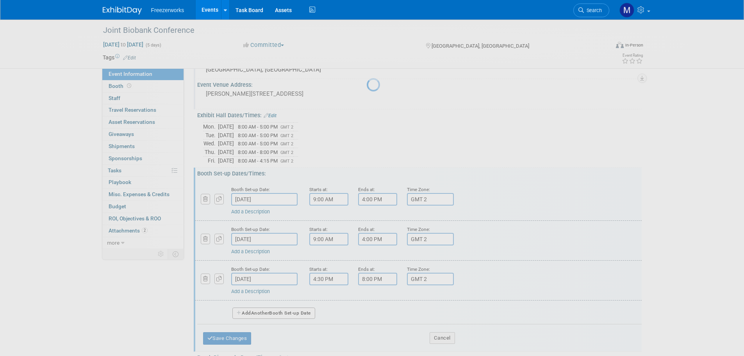
scroll to position [56, 0]
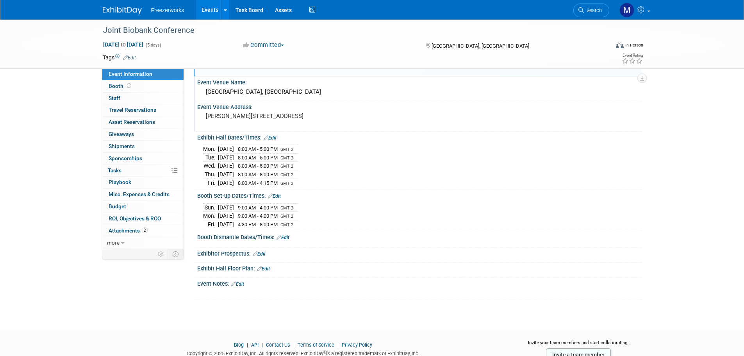
click at [286, 235] on link "Edit" at bounding box center [283, 237] width 13 height 5
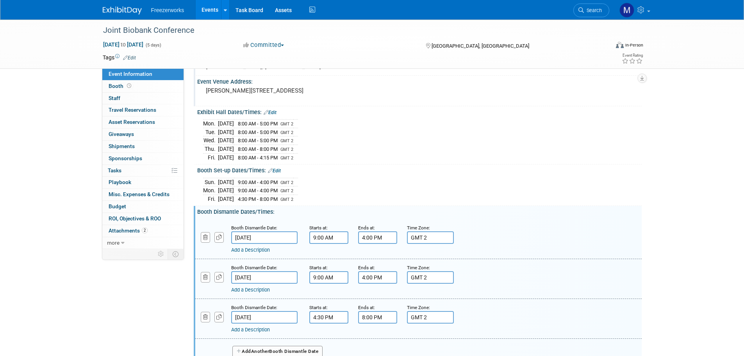
scroll to position [95, 0]
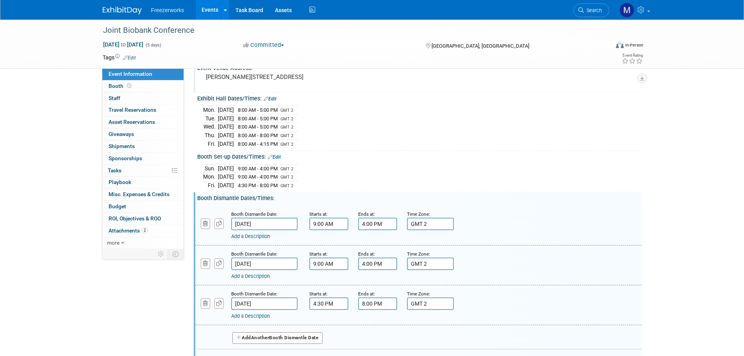
click at [206, 223] on icon "button" at bounding box center [205, 223] width 5 height 5
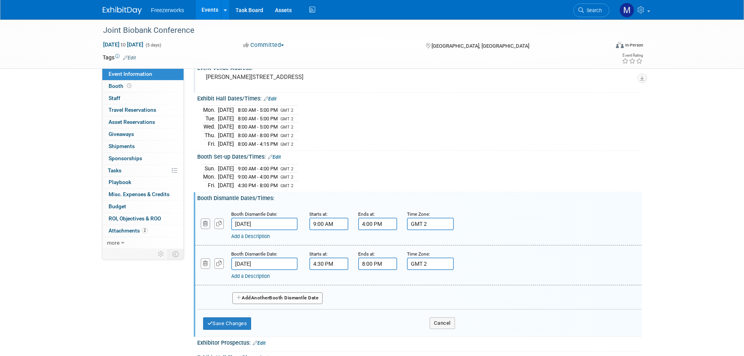
click at [206, 223] on icon "button" at bounding box center [205, 223] width 5 height 5
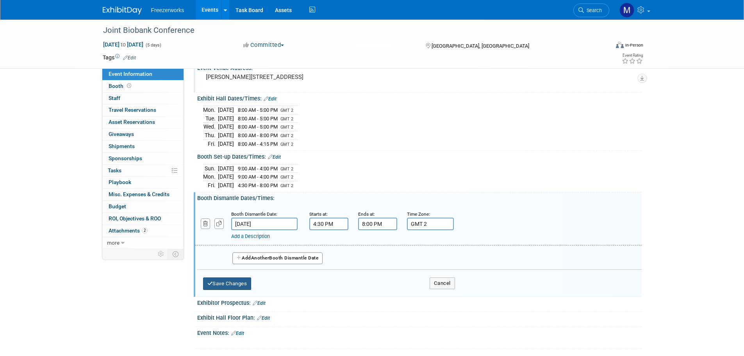
click at [245, 282] on button "Save Changes" at bounding box center [227, 283] width 48 height 12
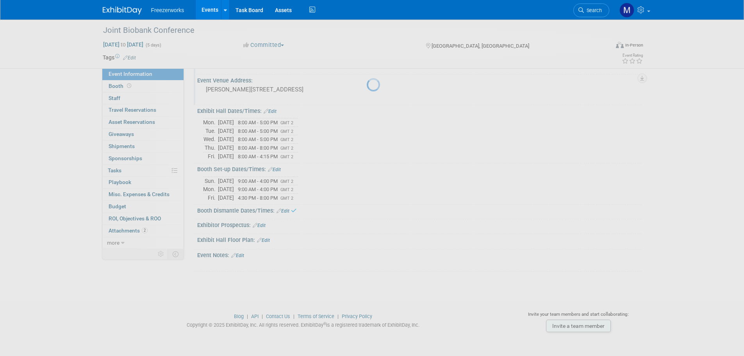
scroll to position [80, 0]
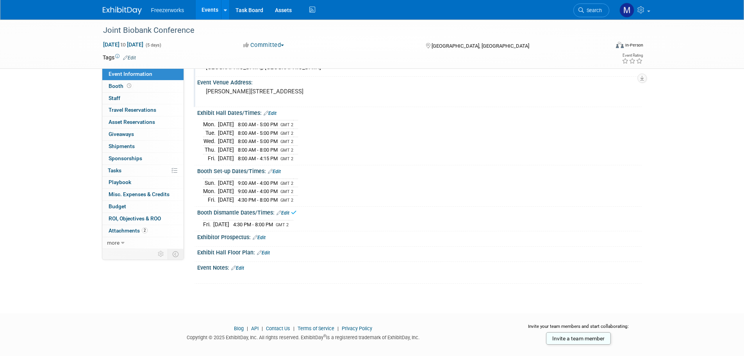
click at [273, 185] on td "9:00 AM - 4:00 PM GMT 2" at bounding box center [263, 182] width 59 height 9
drag, startPoint x: 275, startPoint y: 196, endPoint x: 278, endPoint y: 191, distance: 6.0
click at [275, 197] on span "4:30 PM - 8:00 PM" at bounding box center [258, 200] width 40 height 6
click at [276, 170] on link "Edit" at bounding box center [274, 171] width 13 height 5
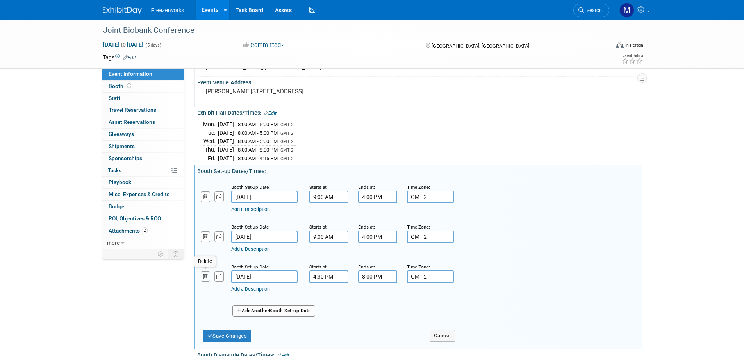
click at [207, 275] on icon "button" at bounding box center [205, 276] width 5 height 5
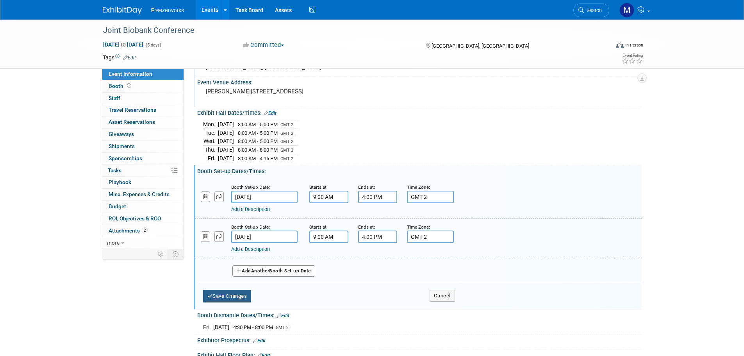
click at [235, 299] on button "Save Changes" at bounding box center [227, 296] width 48 height 12
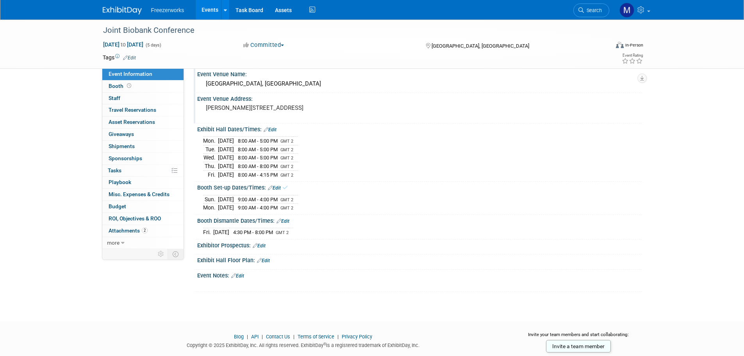
click at [266, 245] on link "Edit" at bounding box center [259, 245] width 13 height 5
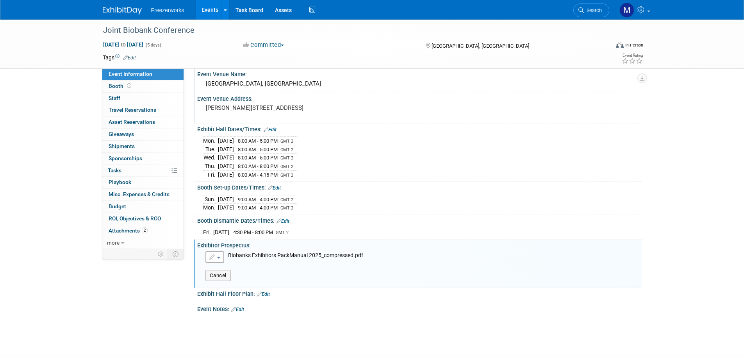
click at [382, 217] on div "Booth Dismantle Dates/Times: Edit" at bounding box center [419, 220] width 444 height 10
click at [223, 275] on button "Cancel" at bounding box center [217, 275] width 25 height 11
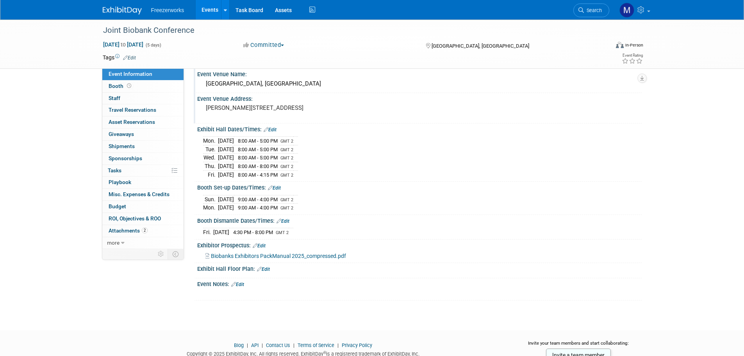
click at [264, 268] on link "Edit" at bounding box center [263, 268] width 13 height 5
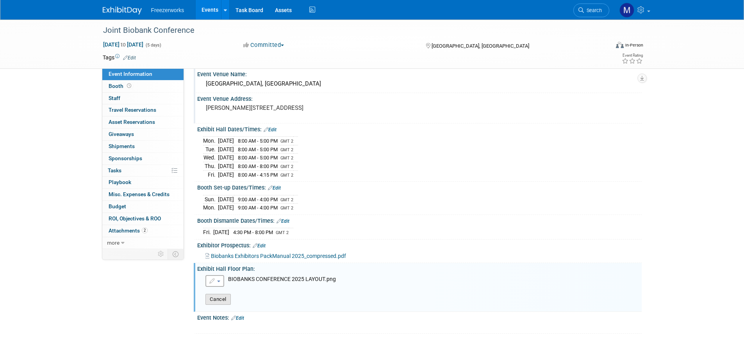
click at [216, 298] on button "Cancel" at bounding box center [217, 299] width 25 height 11
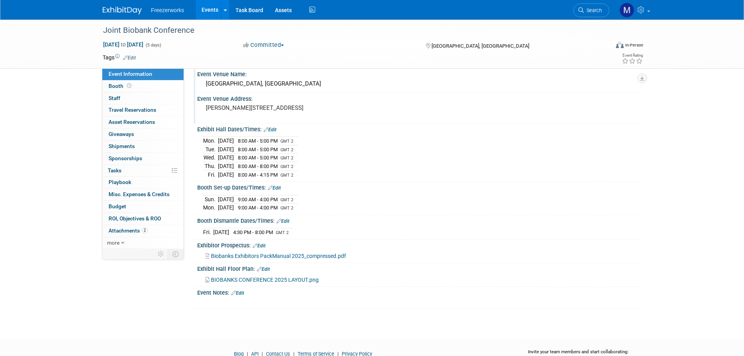
click at [242, 293] on link "Edit" at bounding box center [237, 292] width 13 height 5
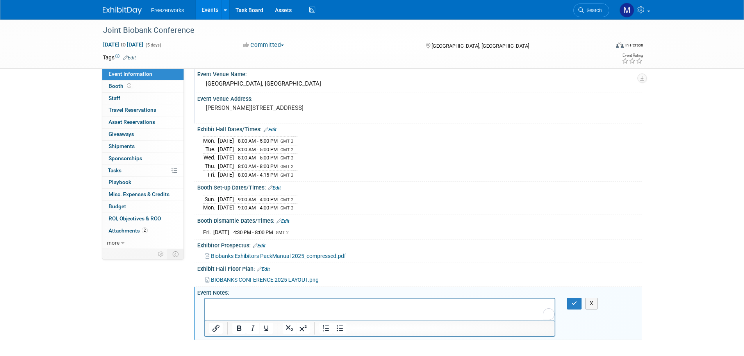
scroll to position [0, 0]
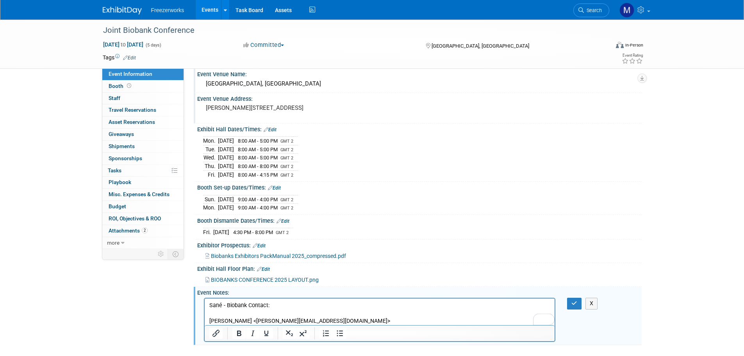
click at [232, 321] on p "Brent Dicks <brent@expoguys.co.za>" at bounding box center [379, 321] width 341 height 8
click at [236, 321] on p "Brent Dicks <brent@expoguys.co.za>" at bounding box center [379, 321] width 341 height 8
click at [236, 320] on p "Brent Dicks <brent@expoguys.co.za>" at bounding box center [379, 321] width 341 height 8
click at [237, 320] on p "Brent Dicks <brent@expoguys.co.za>" at bounding box center [379, 321] width 341 height 8
click at [320, 304] on p "Sané - Biobank Contact:" at bounding box center [379, 306] width 341 height 8
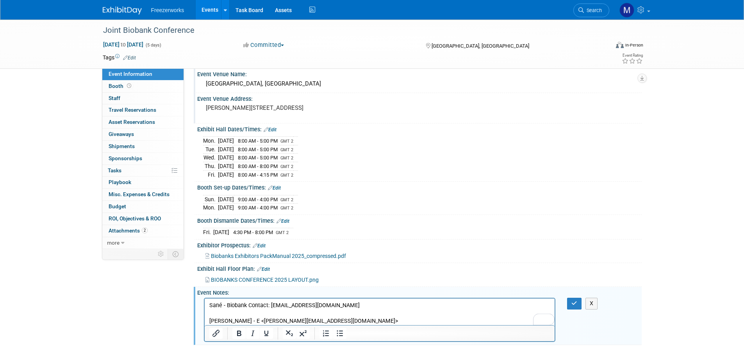
click at [241, 321] on p "Brent Dicks - E <brent@expoguys.co.za>" at bounding box center [379, 321] width 341 height 8
click at [244, 322] on p "Brent Dicks - E <brent@expoguys.co.za>" at bounding box center [379, 321] width 341 height 8
click at [354, 322] on p "Brent Dicks - Expo Contractor: brent@expoguys.co.za>" at bounding box center [379, 321] width 341 height 8
click at [267, 314] on p "To enrich screen reader interactions, please activate Accessibility in Grammarl…" at bounding box center [379, 313] width 341 height 8
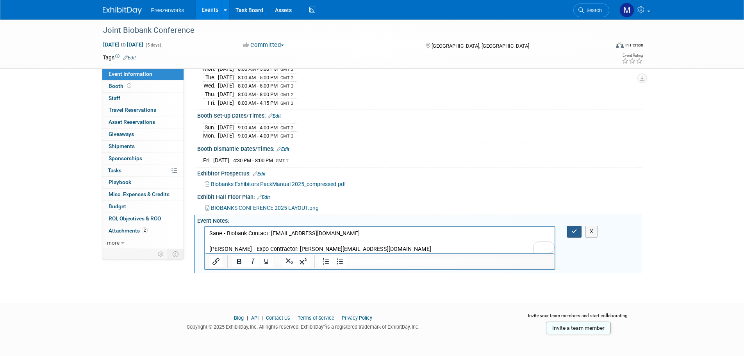
click at [576, 233] on button "button" at bounding box center [574, 231] width 14 height 11
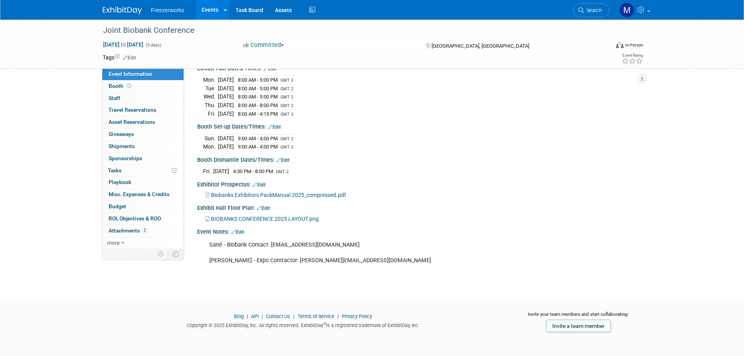
scroll to position [123, 0]
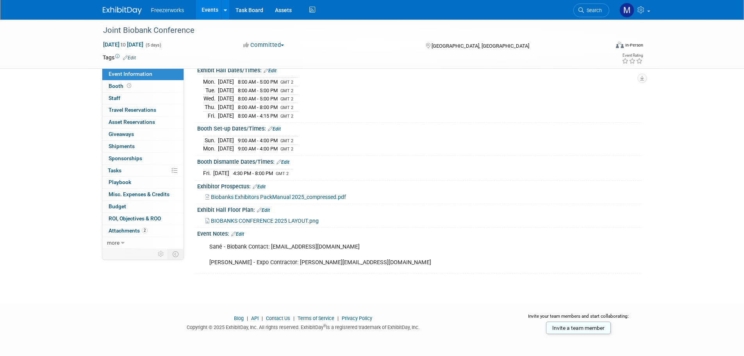
drag, startPoint x: 286, startPoint y: 250, endPoint x: 291, endPoint y: 252, distance: 4.9
click at [286, 250] on div "Sané - Biobank Contact: svr@s-ellepr.com Brent Dicks - Expo Contractor: brent@e…" at bounding box center [380, 254] width 352 height 31
click at [243, 233] on link "Edit" at bounding box center [237, 233] width 13 height 5
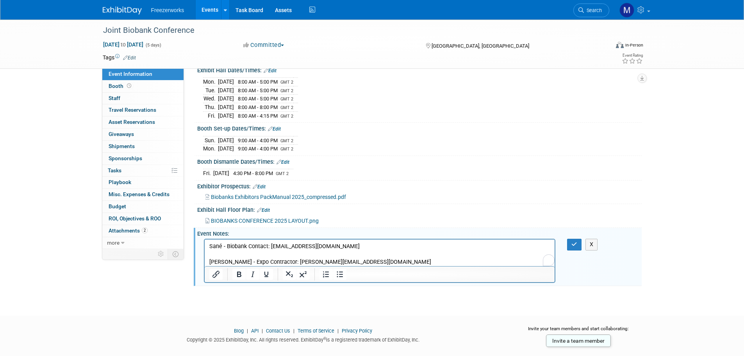
scroll to position [0, 0]
click at [311, 256] on p "Sané - Biobank Contact: svr@s-ellepr.com Brent Dicks - Expo Contractor: brent@e…" at bounding box center [379, 254] width 341 height 23
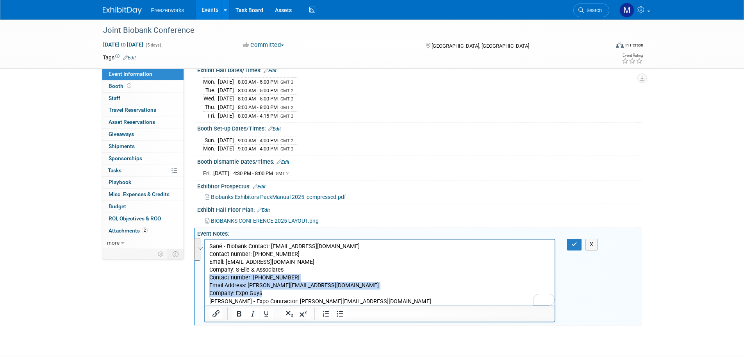
drag, startPoint x: 209, startPoint y: 279, endPoint x: 283, endPoint y: 293, distance: 75.1
click at [283, 293] on p "Sané - Biobank Contact: svr@s-ellepr.com Contact number: 079 517 8975 Email: sv…" at bounding box center [379, 274] width 341 height 63
copy p "Contact number: 063 471 3469 Email Address: brent@expoguys.co.za Company: Expo …"
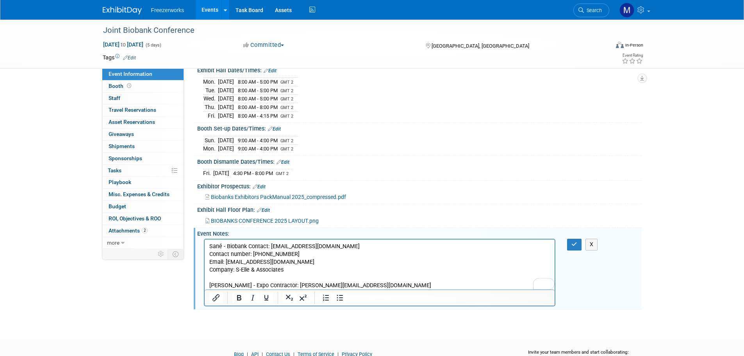
click at [369, 289] on div at bounding box center [380, 297] width 350 height 16
click at [364, 287] on p "Sané - Biobank Contact: svr@s-ellepr.com Contact number: 079 517 8975 Email: sv…" at bounding box center [379, 266] width 341 height 47
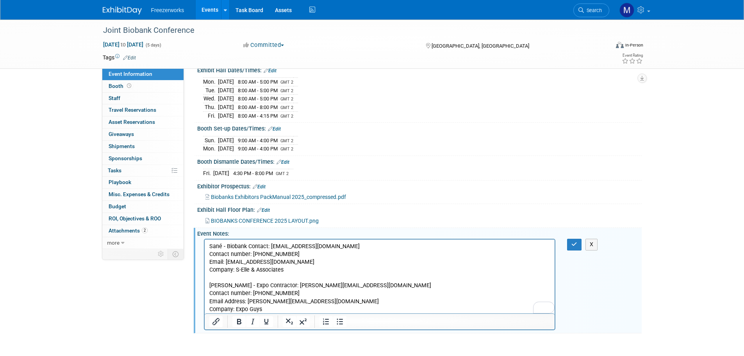
click at [213, 246] on p "Sané - Biobank Contact: svr@s-ellepr.com Contact number: 079 517 8975 Email: sv…" at bounding box center [379, 266] width 341 height 47
click at [571, 239] on button "button" at bounding box center [574, 244] width 14 height 11
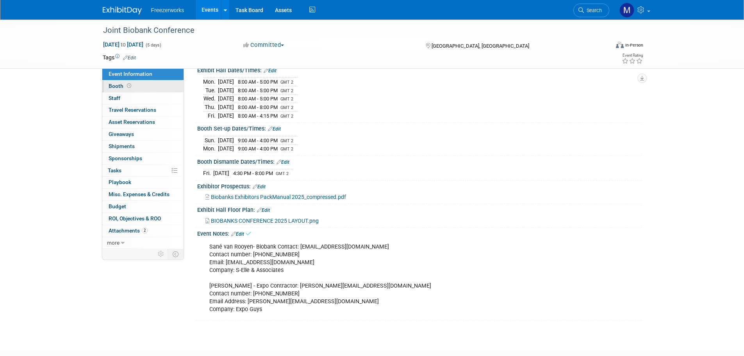
click at [121, 86] on span "Booth" at bounding box center [121, 86] width 24 height 6
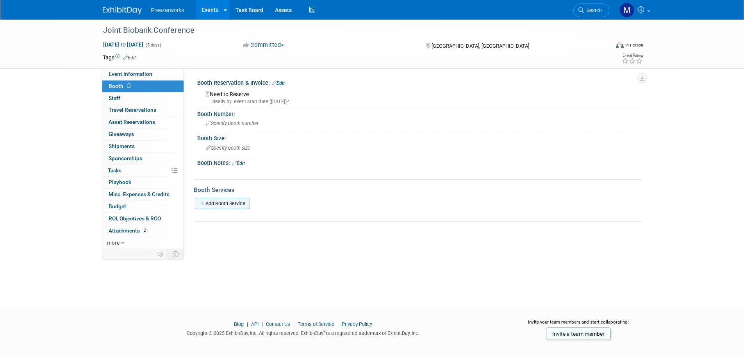
click at [246, 205] on link "Add Booth Service" at bounding box center [223, 203] width 54 height 11
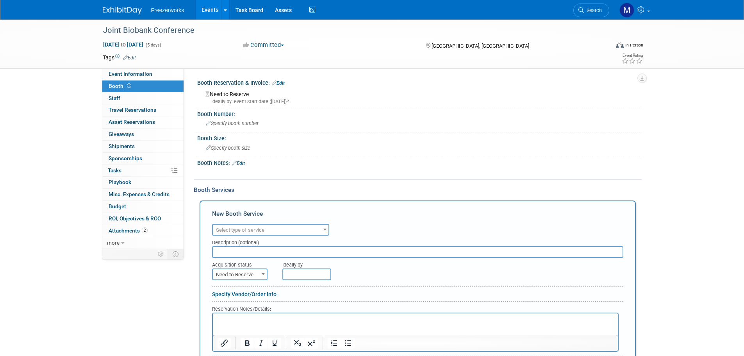
click at [274, 216] on div "New Booth Service" at bounding box center [417, 215] width 411 height 12
click at [274, 225] on span "Select type of service" at bounding box center [271, 230] width 116 height 11
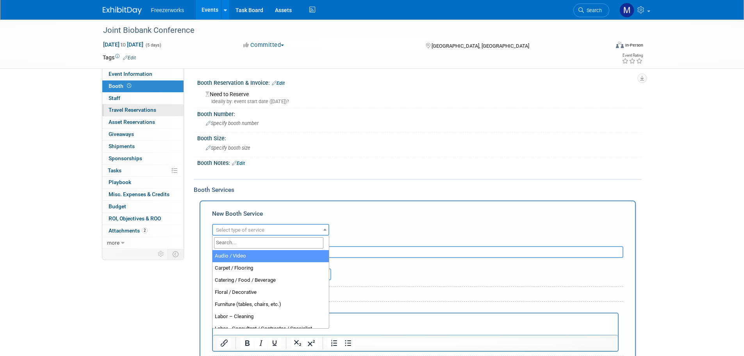
click at [127, 114] on link "0 Travel Reservations 0" at bounding box center [142, 110] width 81 height 12
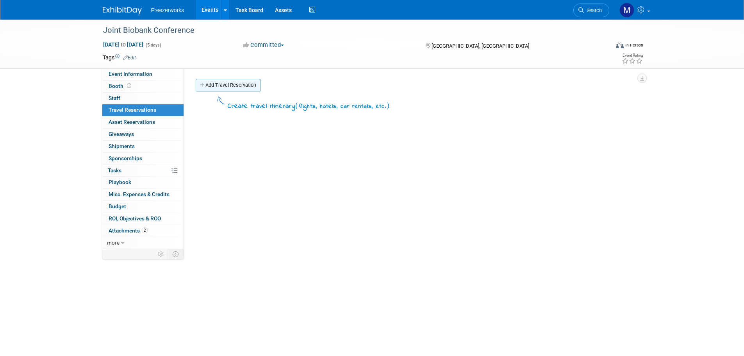
click at [209, 85] on link "Add Travel Reservation" at bounding box center [228, 85] width 65 height 12
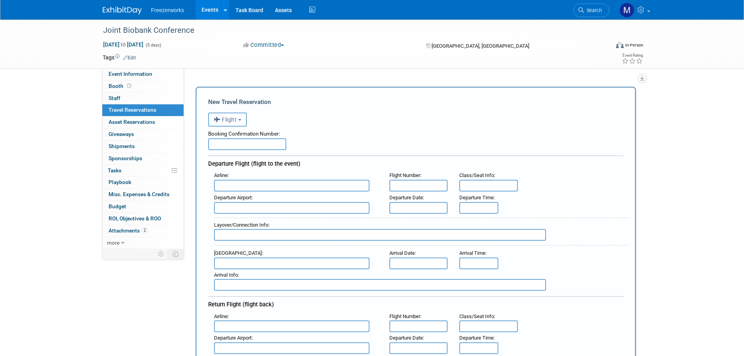
click at [239, 118] on button "Flight" at bounding box center [227, 119] width 39 height 14
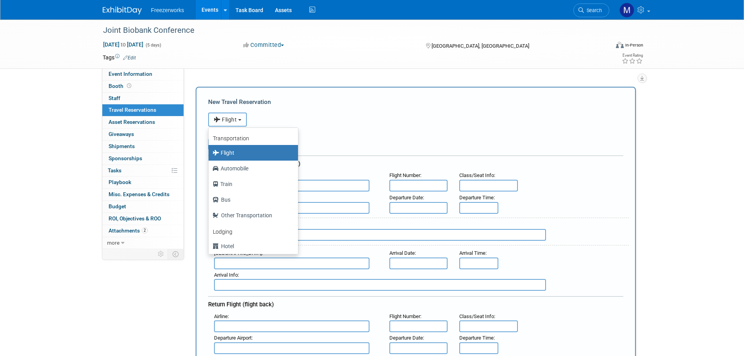
scroll to position [33, 0]
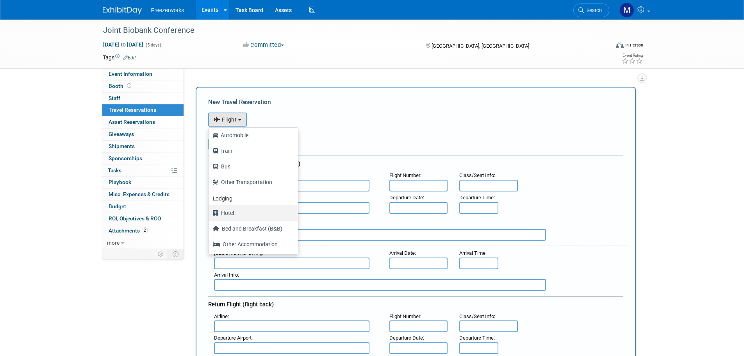
click at [248, 216] on label "Hotel" at bounding box center [251, 213] width 78 height 12
click at [210, 214] on input "Hotel" at bounding box center [207, 211] width 5 height 5
select select "6"
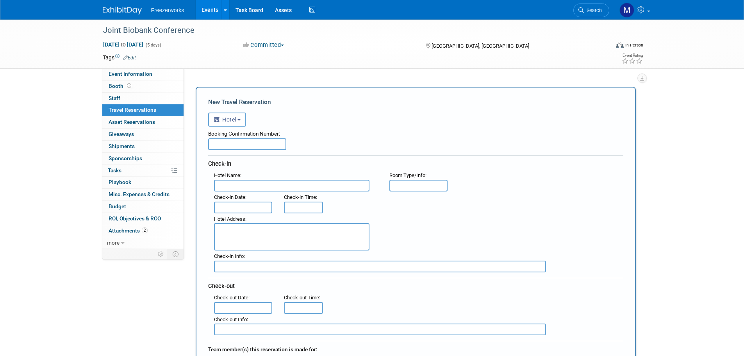
click at [280, 184] on input "text" at bounding box center [291, 186] width 155 height 12
click at [278, 180] on input "text" at bounding box center [291, 186] width 155 height 12
click at [261, 145] on input "text" at bounding box center [247, 144] width 78 height 12
click at [278, 183] on input "The Cellars-Ho" at bounding box center [291, 186] width 155 height 12
type input "The Cellars-Hohenort Hotel"
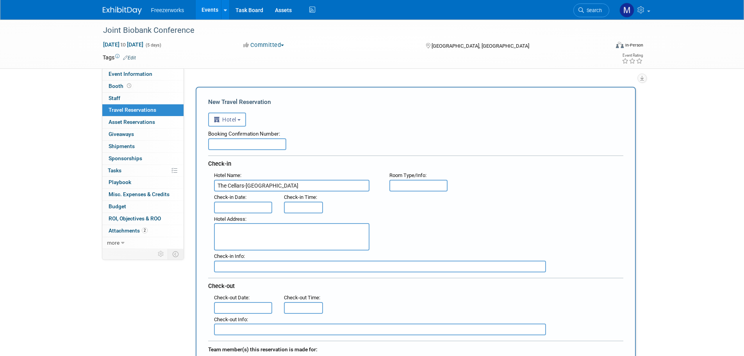
click at [414, 230] on div "Hotel Address :" at bounding box center [418, 231] width 421 height 37
click at [327, 237] on textarea at bounding box center [291, 236] width 155 height 27
paste textarea "93 Brommersvlei Rd, Constantia Heights, Cape Town, 7806, South Africa."
type textarea "93 Brommersvlei Rd, Constantia Heights, Cape Town, 7806, South Africa."
click at [273, 266] on input "text" at bounding box center [380, 267] width 332 height 12
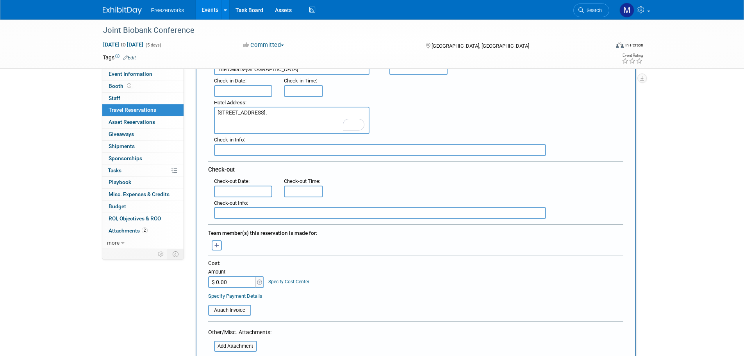
scroll to position [156, 0]
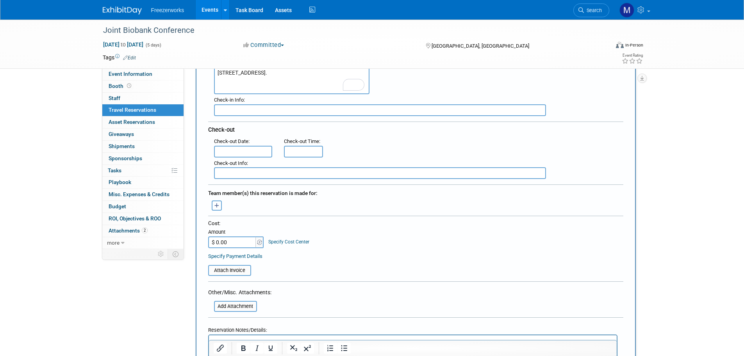
click at [216, 207] on icon "button" at bounding box center [216, 205] width 5 height 5
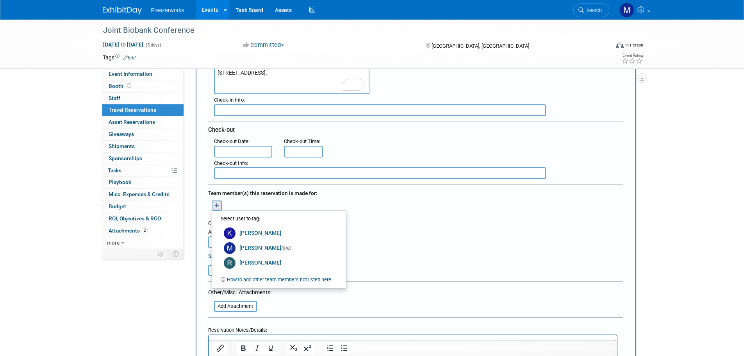
click at [325, 284] on li "How to add other team members not listed here If there are other members in you…" at bounding box center [278, 280] width 124 height 12
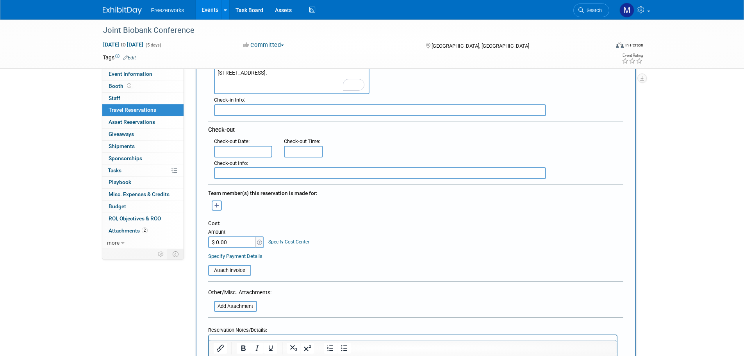
click at [214, 206] on icon "button" at bounding box center [216, 205] width 5 height 5
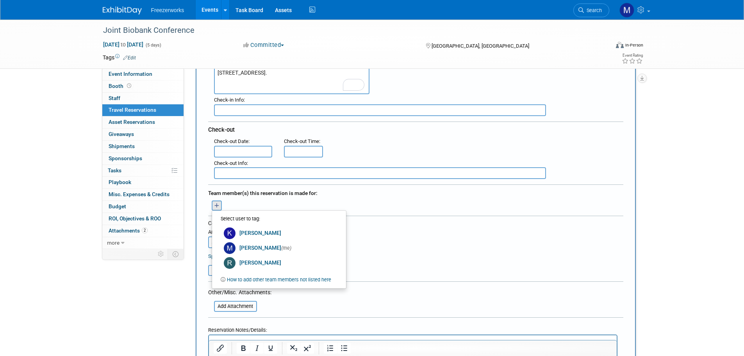
click at [404, 248] on div "Cost: Amount $ 0.00 Specify Cost Center Cost Center -- Not Specified --" at bounding box center [415, 240] width 415 height 41
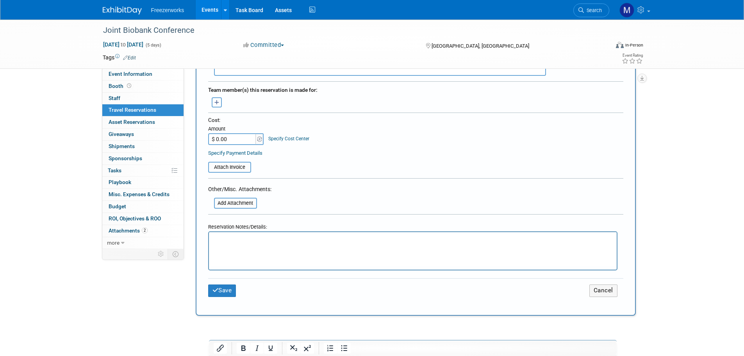
scroll to position [273, 0]
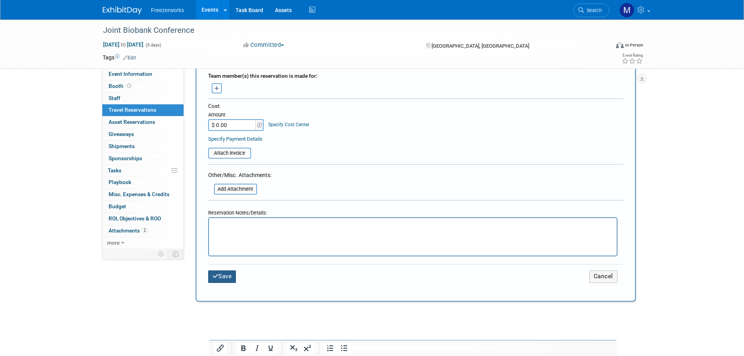
click at [231, 275] on button "Save" at bounding box center [222, 276] width 28 height 12
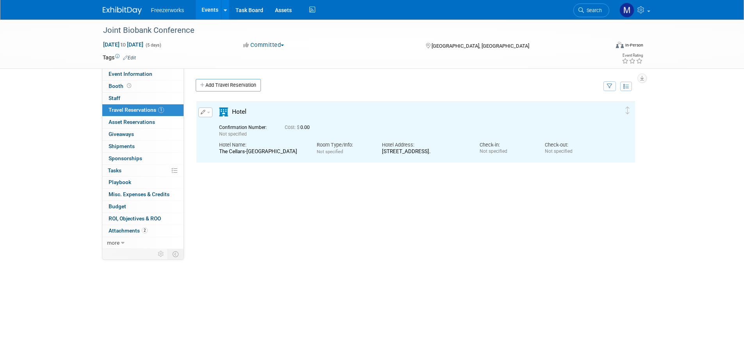
scroll to position [0, 0]
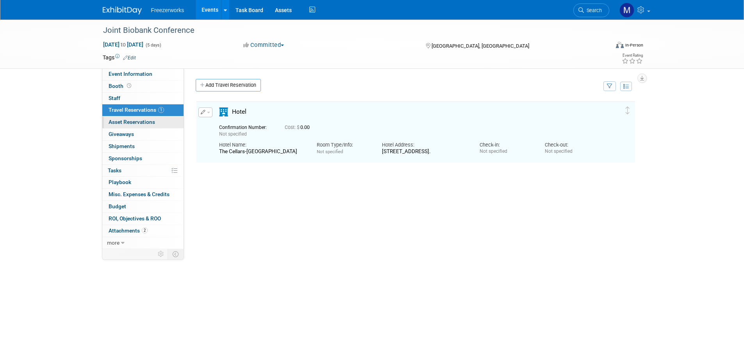
click at [143, 125] on span "Asset Reservations 0" at bounding box center [132, 122] width 46 height 6
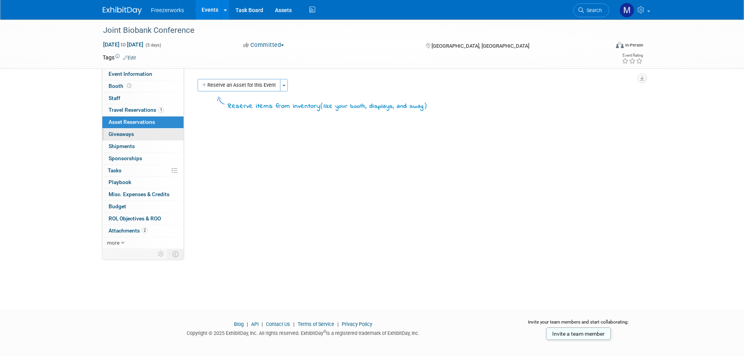
click at [141, 136] on link "0 Giveaways 0" at bounding box center [142, 135] width 81 height 12
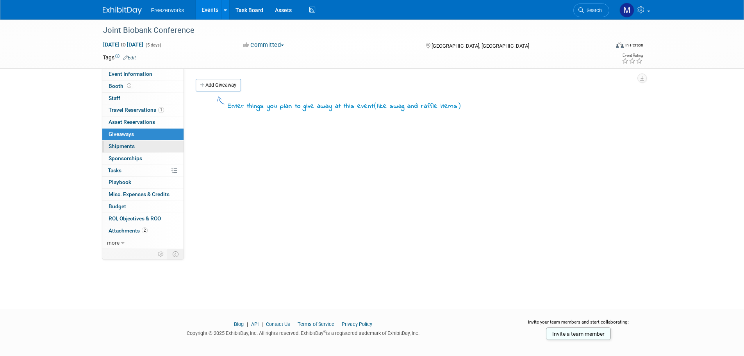
click at [137, 146] on link "0 Shipments 0" at bounding box center [142, 147] width 81 height 12
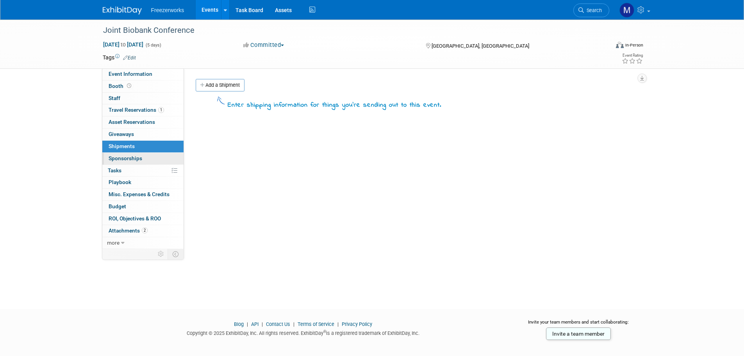
click at [144, 161] on link "0 Sponsorships 0" at bounding box center [142, 159] width 81 height 12
click at [140, 149] on link "0 Shipments 0" at bounding box center [142, 147] width 81 height 12
click at [136, 164] on link "0 Sponsorships 0" at bounding box center [142, 159] width 81 height 12
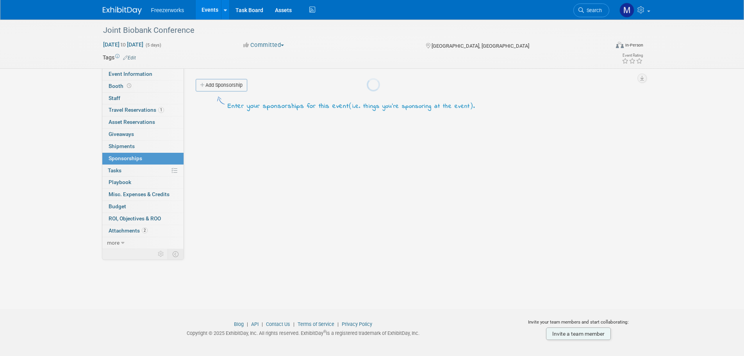
click at [367, 171] on div at bounding box center [372, 178] width 11 height 356
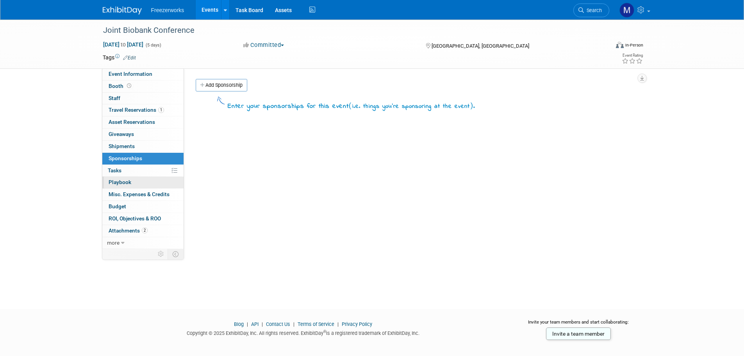
click at [129, 178] on link "0 Playbook 0" at bounding box center [142, 183] width 81 height 12
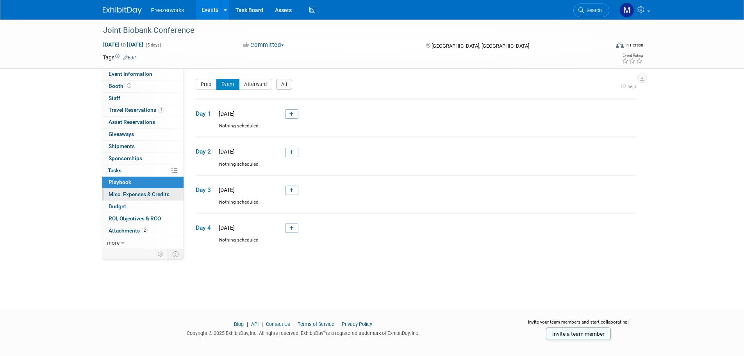
click at [132, 191] on span "Misc. Expenses & Credits 0" at bounding box center [139, 194] width 61 height 6
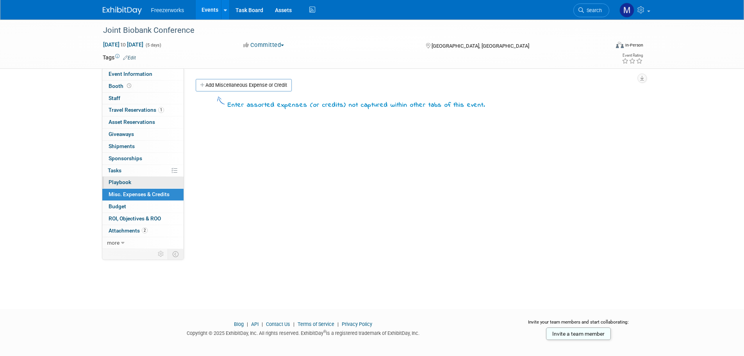
click at [138, 188] on link "0 Playbook 0" at bounding box center [142, 183] width 81 height 12
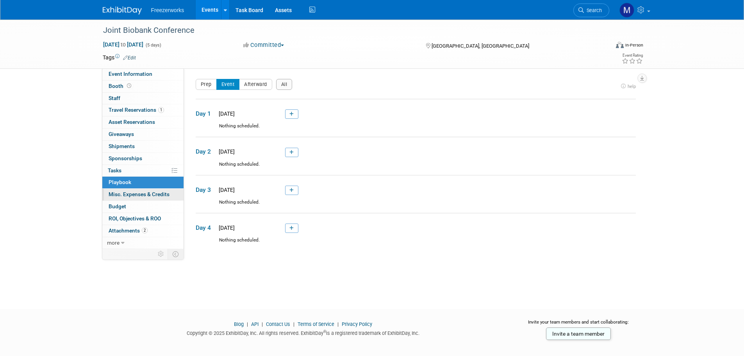
click at [134, 200] on link "0 Misc. Expenses & Credits 0" at bounding box center [142, 195] width 81 height 12
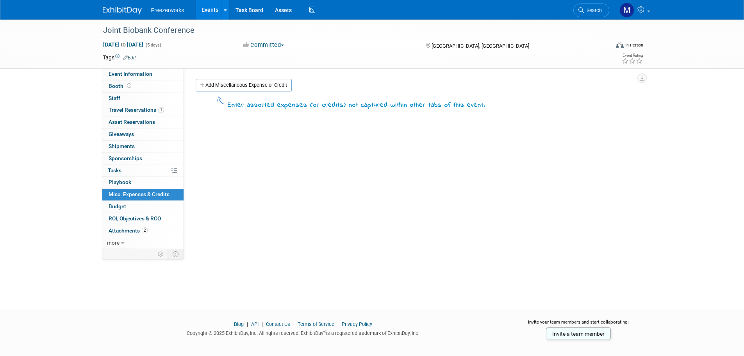
click at [134, 207] on link "Budget" at bounding box center [142, 207] width 81 height 12
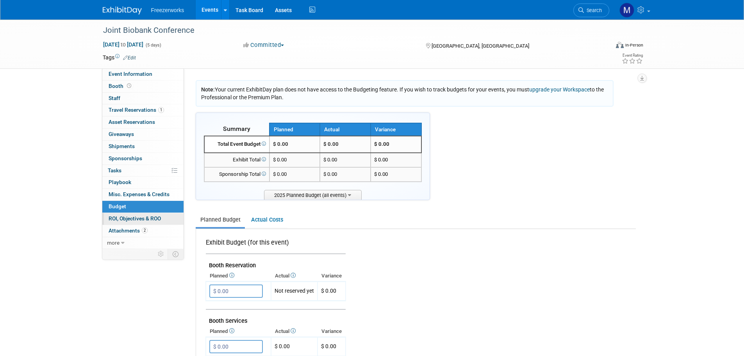
click at [139, 220] on span "ROI, Objectives & ROO 0" at bounding box center [135, 218] width 52 height 6
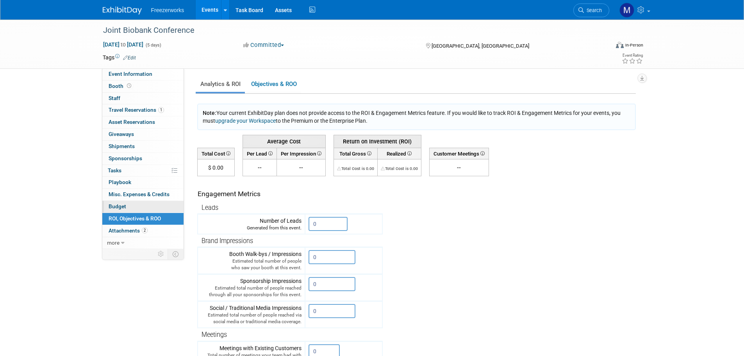
click at [137, 207] on link "Budget" at bounding box center [142, 207] width 81 height 12
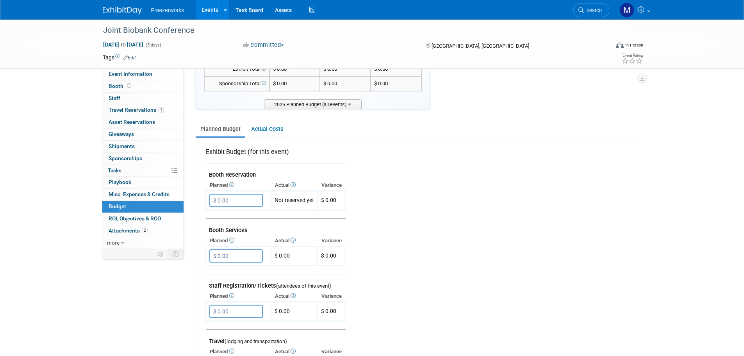
scroll to position [78, 0]
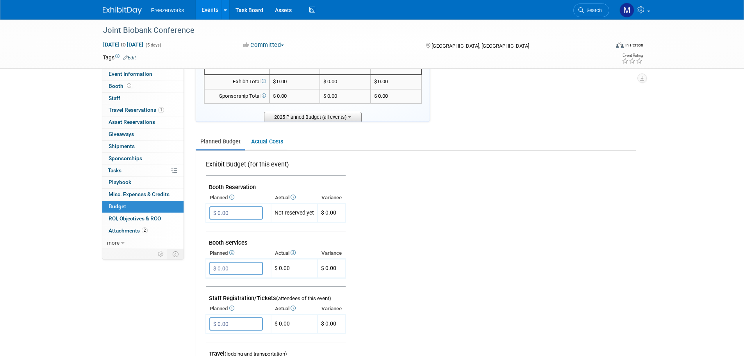
click at [352, 121] on span "2025 Planned Budget (all events)" at bounding box center [313, 117] width 98 height 10
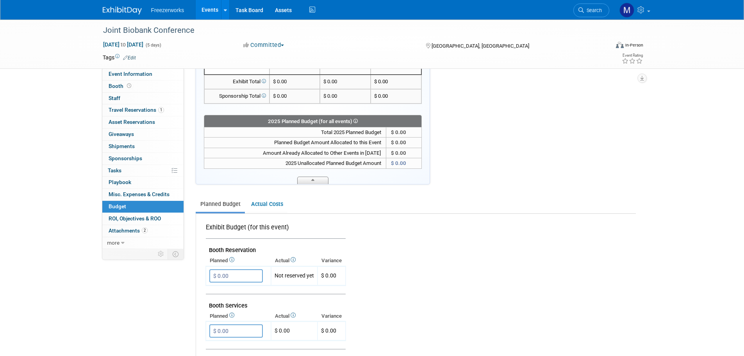
click at [321, 180] on span at bounding box center [312, 180] width 31 height 7
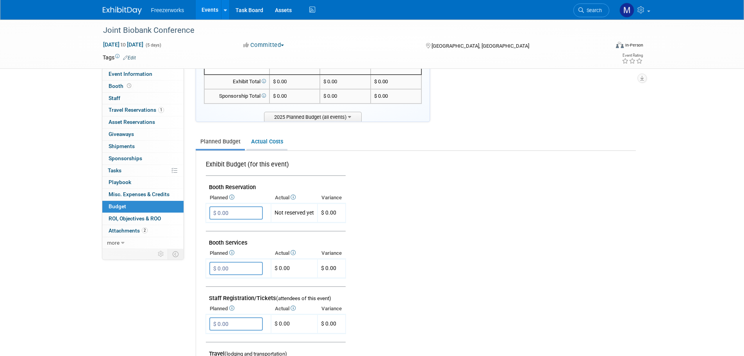
click at [264, 140] on link "Actual Costs" at bounding box center [266, 141] width 41 height 14
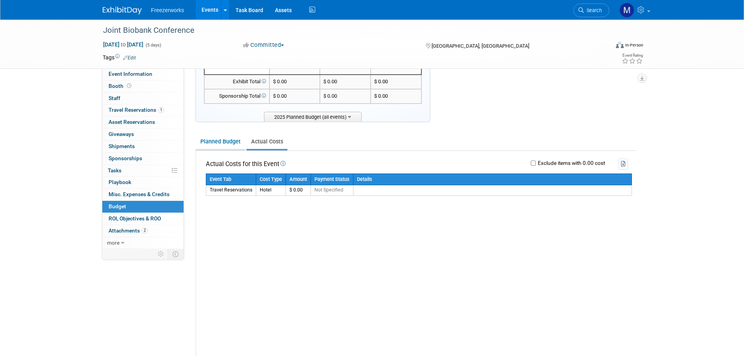
click at [225, 150] on li "Planned Budget" at bounding box center [220, 142] width 49 height 16
click at [221, 141] on link "Planned Budget" at bounding box center [220, 141] width 49 height 14
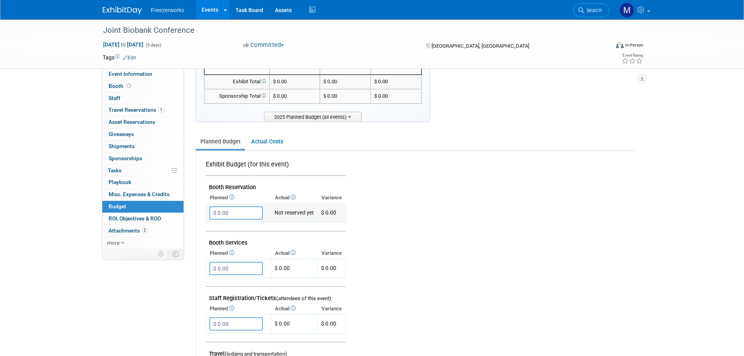
click at [240, 216] on input "$ 0.00" at bounding box center [236, 212] width 54 height 13
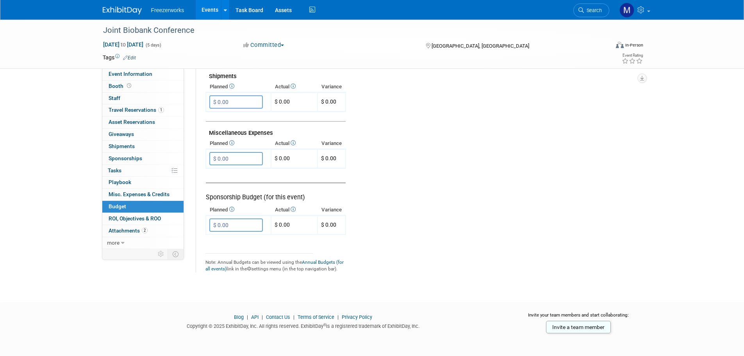
scroll to position [469, 0]
click at [122, 218] on span "ROI, Objectives & ROO 0" at bounding box center [135, 218] width 52 height 6
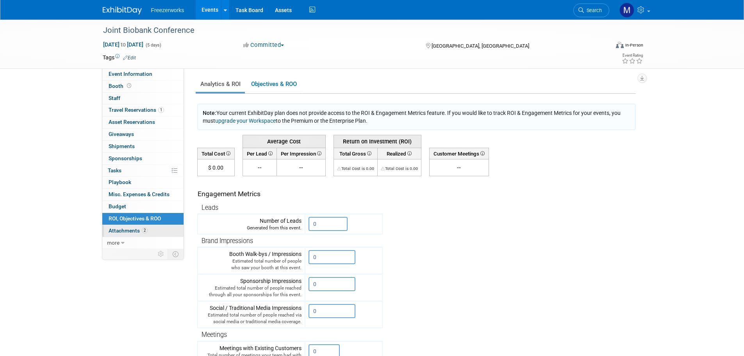
click at [124, 232] on span "Attachments 2" at bounding box center [128, 230] width 39 height 6
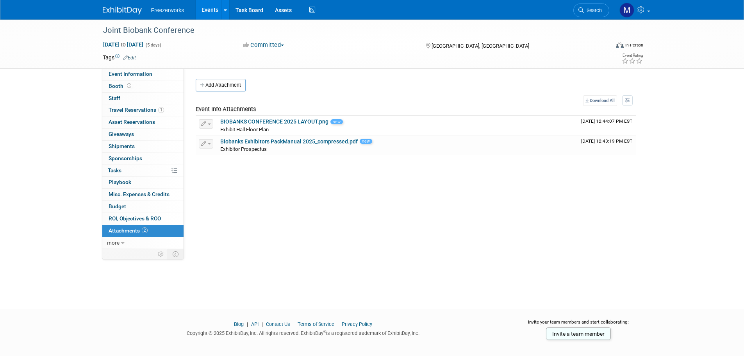
click at [124, 5] on link at bounding box center [127, 7] width 48 height 6
